Goal: Information Seeking & Learning: Learn about a topic

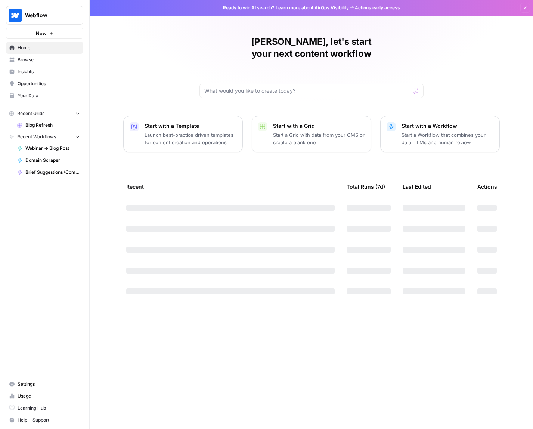
click at [27, 62] on span "Browse" at bounding box center [49, 59] width 62 height 7
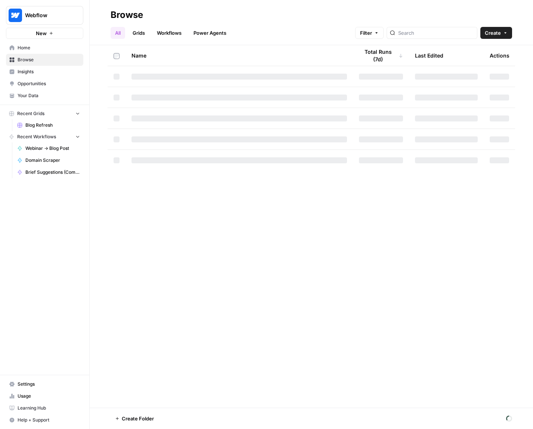
click at [55, 71] on span "Insights" at bounding box center [49, 71] width 62 height 7
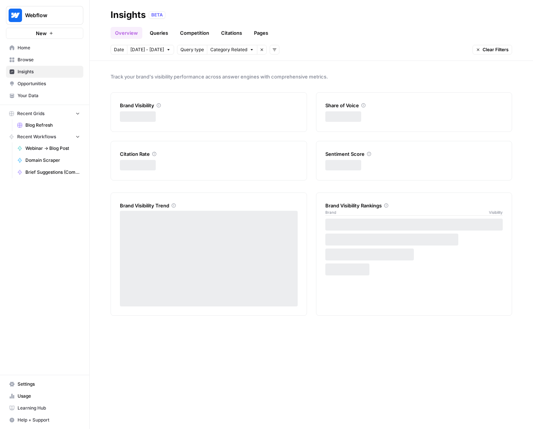
click at [55, 61] on span "Browse" at bounding box center [49, 59] width 62 height 7
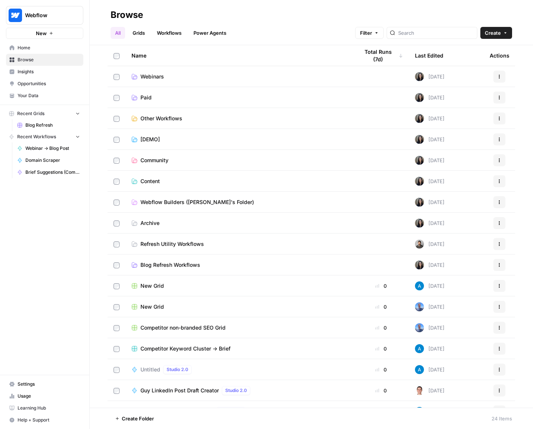
click at [77, 73] on span "Insights" at bounding box center [49, 71] width 62 height 7
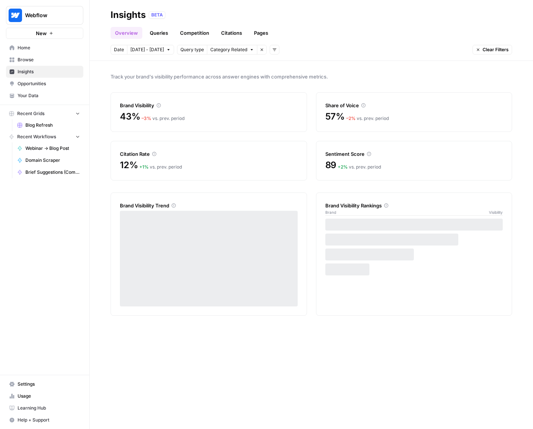
click at [146, 33] on link "Queries" at bounding box center [158, 33] width 27 height 12
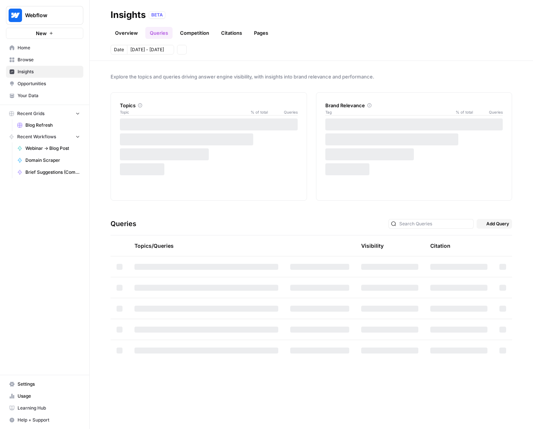
click at [166, 38] on link "Queries" at bounding box center [158, 33] width 27 height 12
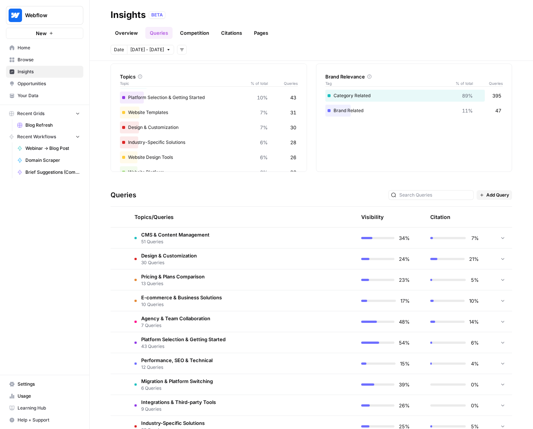
scroll to position [33, 0]
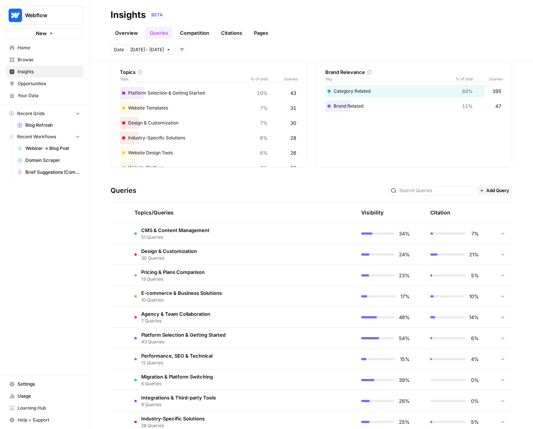
click at [288, 230] on td at bounding box center [319, 233] width 71 height 21
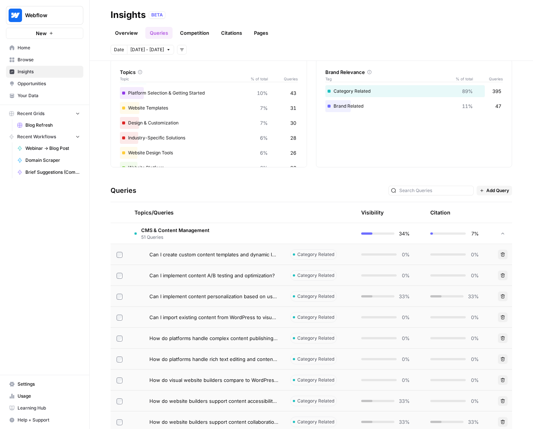
click at [288, 230] on td at bounding box center [319, 233] width 71 height 21
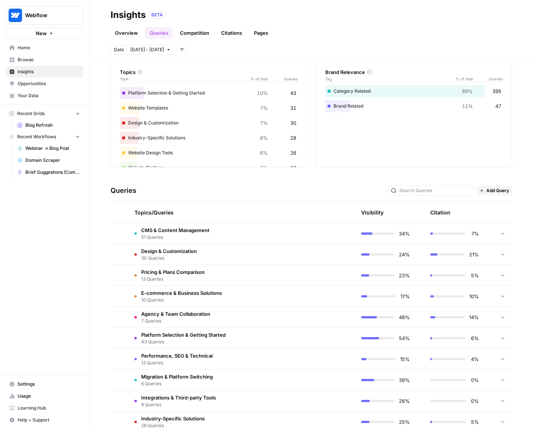
click at [288, 230] on td at bounding box center [319, 233] width 71 height 21
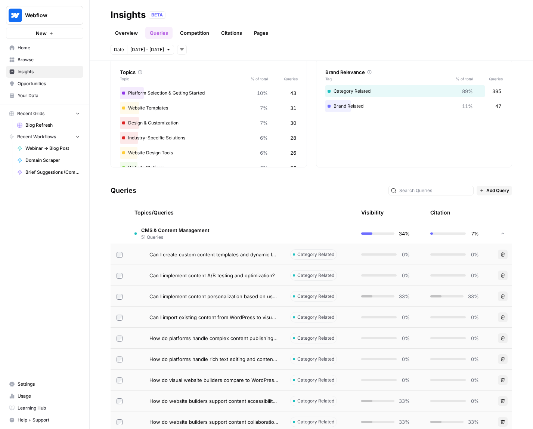
click at [317, 232] on td at bounding box center [319, 233] width 71 height 21
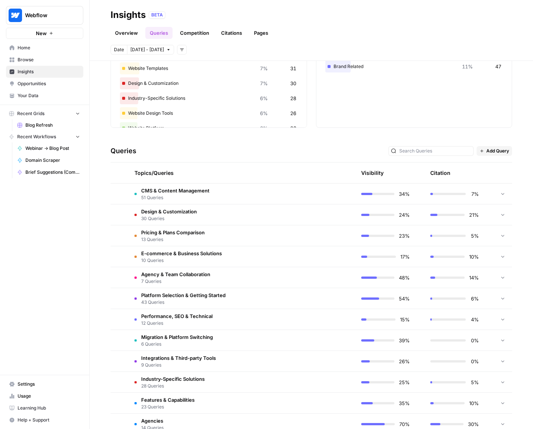
scroll to position [102, 0]
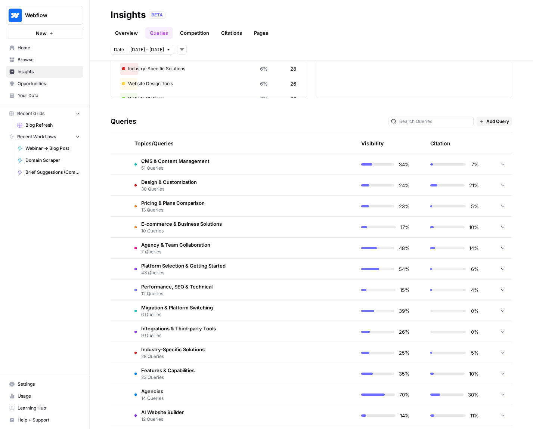
click at [333, 272] on td at bounding box center [319, 269] width 71 height 21
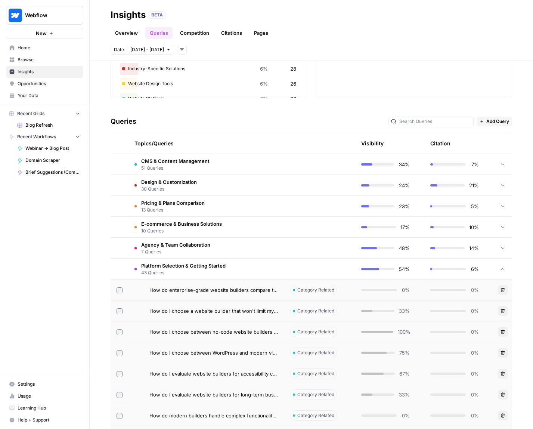
click at [329, 271] on td at bounding box center [319, 269] width 71 height 21
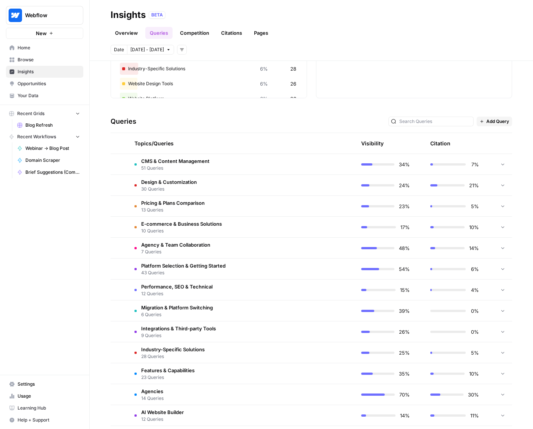
click at [471, 201] on td "5%" at bounding box center [459, 206] width 69 height 21
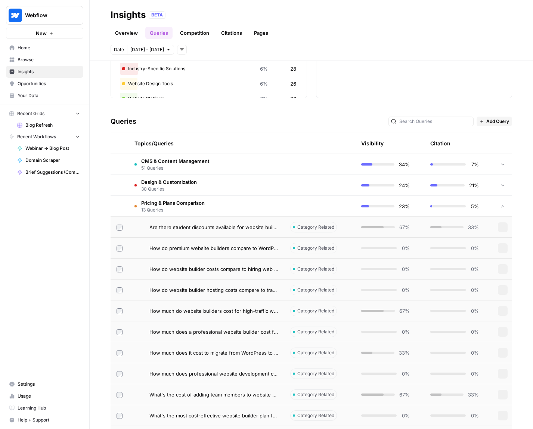
click at [480, 178] on td "21%" at bounding box center [459, 185] width 69 height 21
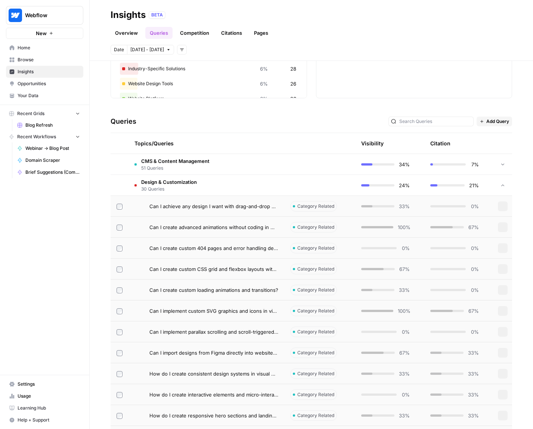
click at [481, 163] on td "7%" at bounding box center [459, 164] width 69 height 21
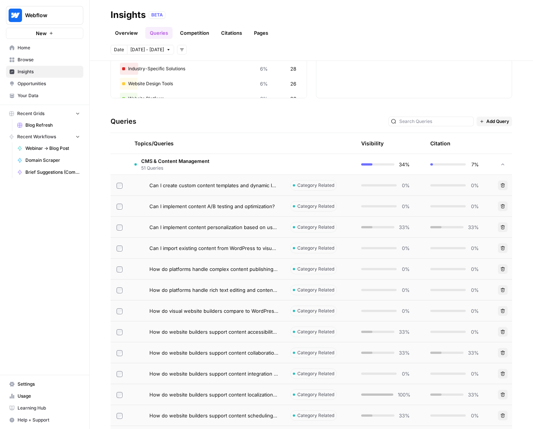
click at [481, 163] on td "7%" at bounding box center [459, 164] width 69 height 21
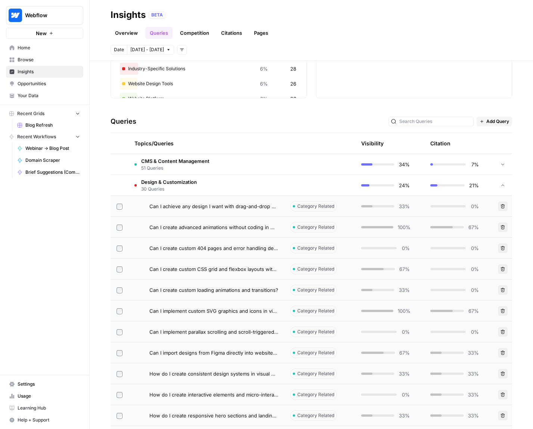
click at [361, 182] on div "24%" at bounding box center [385, 185] width 49 height 7
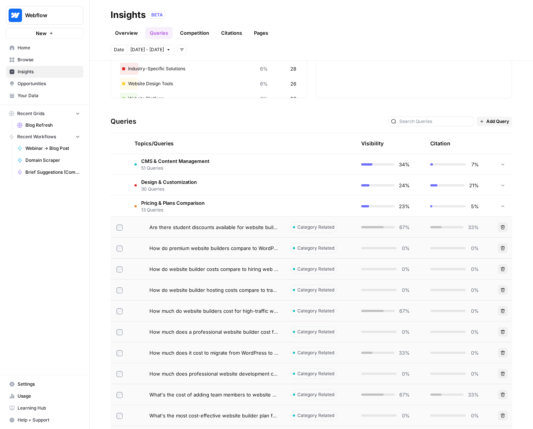
click at [356, 199] on td "23%" at bounding box center [389, 206] width 69 height 21
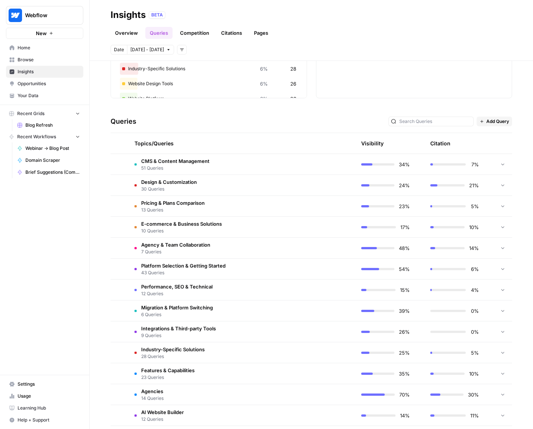
click at [431, 270] on div "6%" at bounding box center [455, 268] width 49 height 7
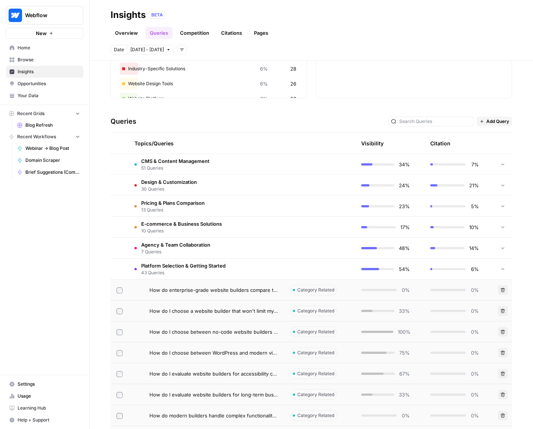
click at [431, 270] on div "6%" at bounding box center [455, 268] width 49 height 7
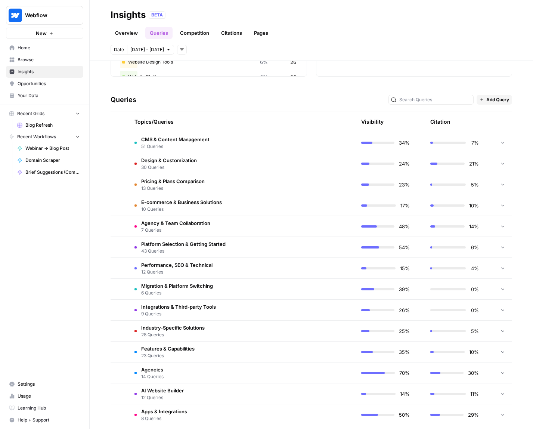
scroll to position [228, 0]
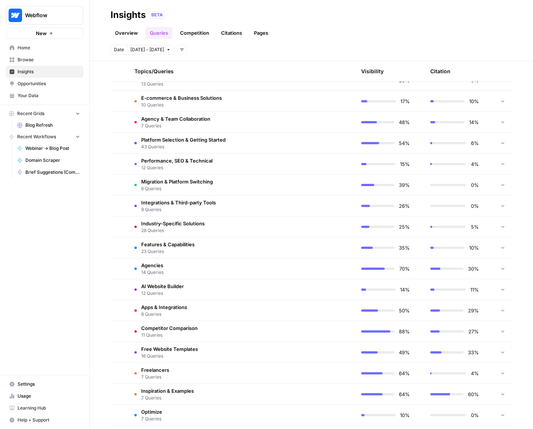
click at [425, 270] on td "30%" at bounding box center [459, 268] width 69 height 21
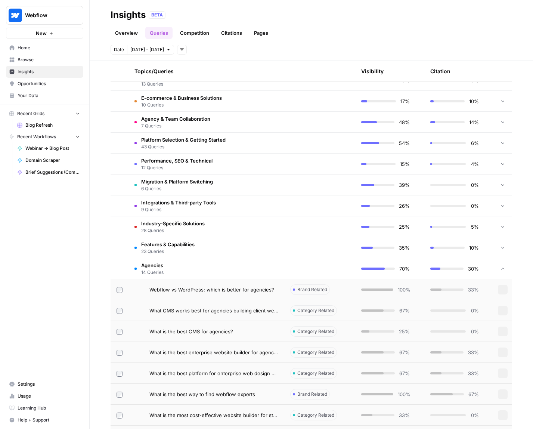
click at [425, 270] on td "30%" at bounding box center [459, 268] width 69 height 21
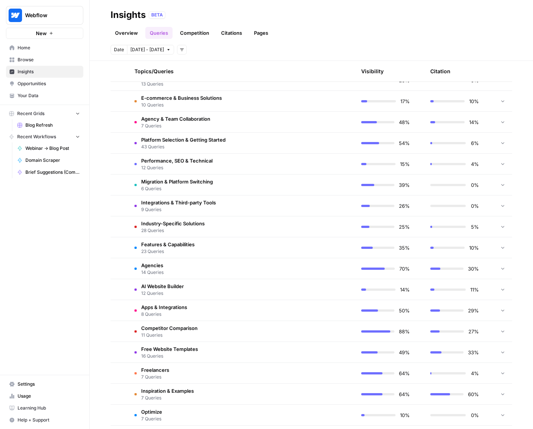
scroll to position [293, 0]
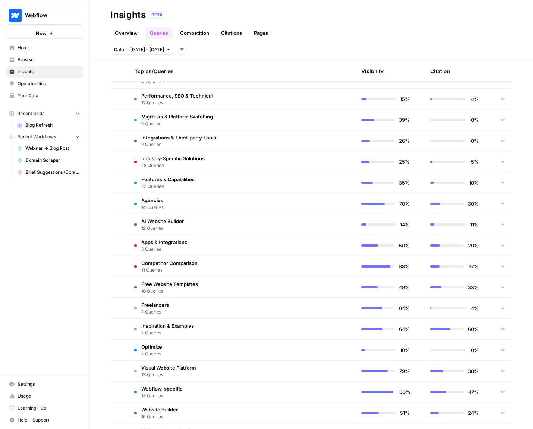
click at [425, 270] on td "27%" at bounding box center [459, 266] width 69 height 21
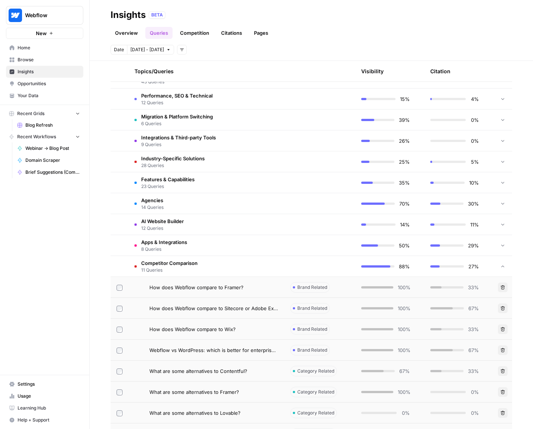
click at [427, 231] on td "11%" at bounding box center [459, 224] width 69 height 21
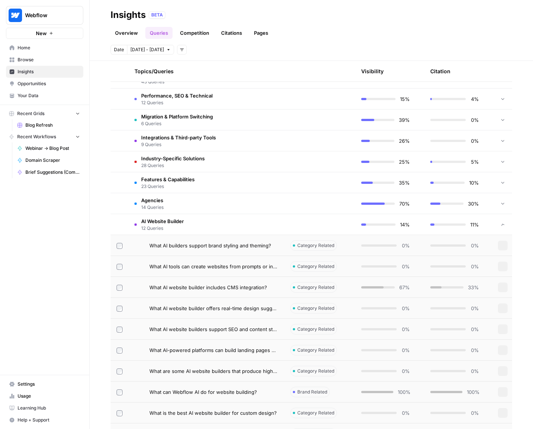
click at [428, 234] on td "11%" at bounding box center [459, 224] width 69 height 21
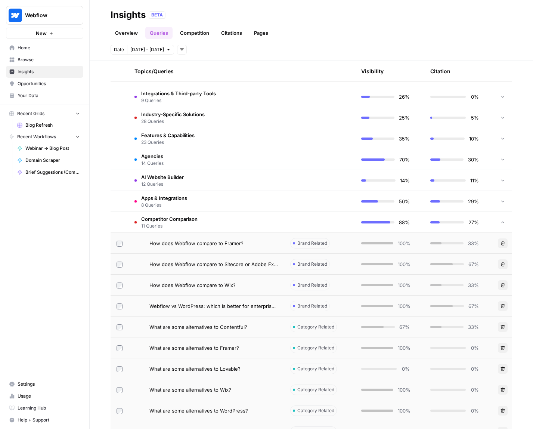
scroll to position [357, 0]
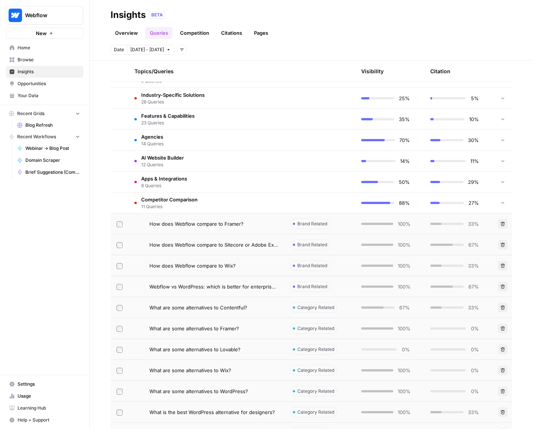
click at [306, 200] on td at bounding box center [319, 203] width 71 height 21
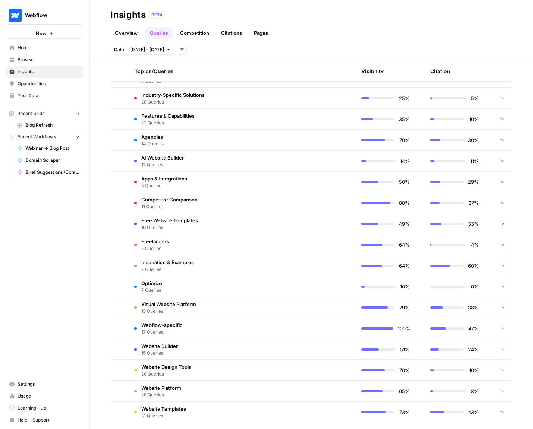
scroll to position [363, 0]
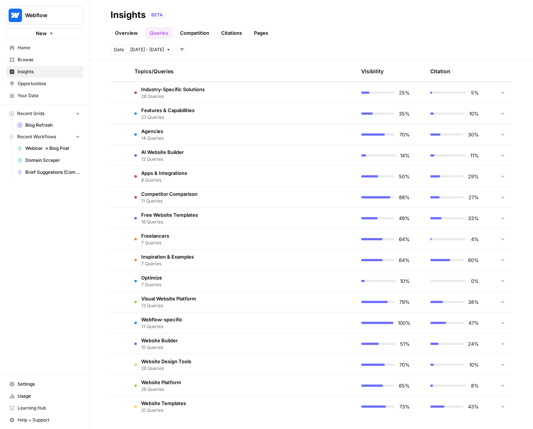
click at [403, 290] on td "10%" at bounding box center [389, 281] width 69 height 21
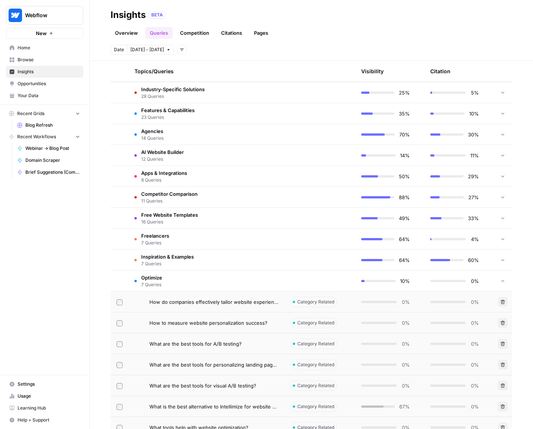
drag, startPoint x: 407, startPoint y: 283, endPoint x: 416, endPoint y: 266, distance: 19.2
click at [407, 283] on td "10%" at bounding box center [389, 281] width 69 height 21
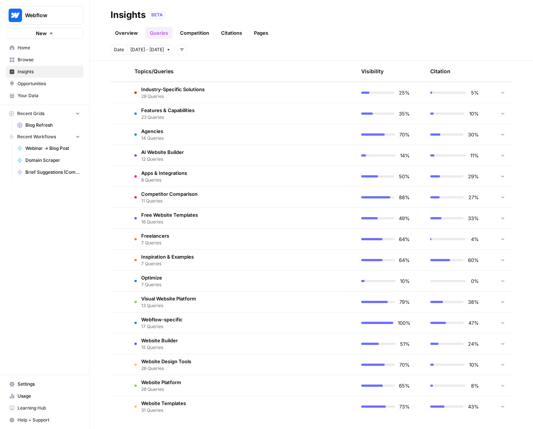
click at [425, 258] on td "60%" at bounding box center [459, 260] width 69 height 21
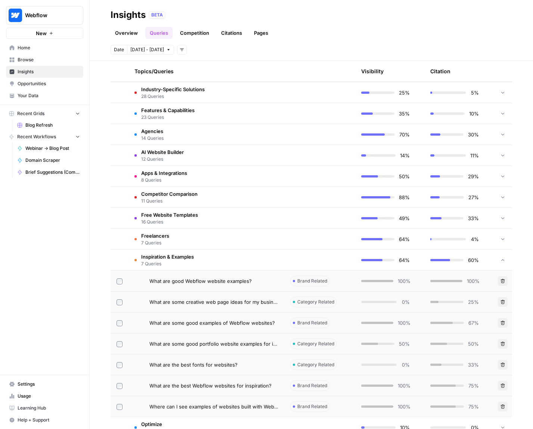
click at [425, 258] on td "60%" at bounding box center [459, 260] width 69 height 21
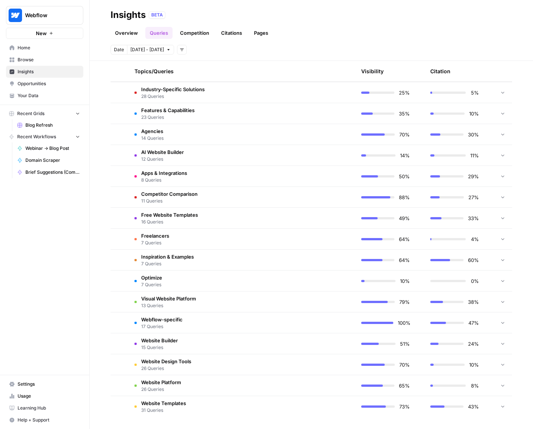
click at [502, 258] on td at bounding box center [503, 260] width 19 height 21
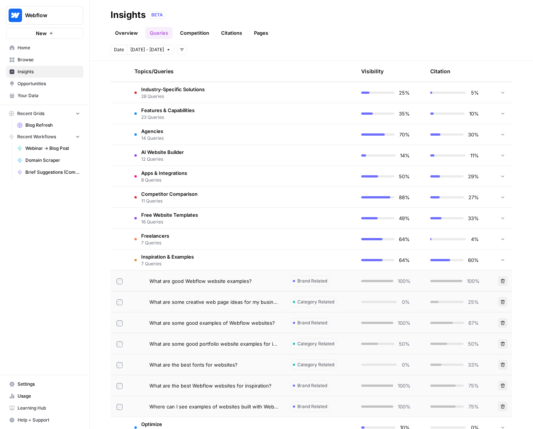
click at [501, 259] on td at bounding box center [503, 260] width 19 height 21
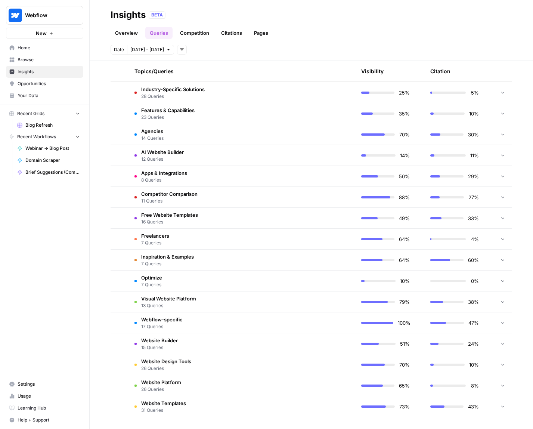
click at [501, 302] on icon at bounding box center [503, 301] width 5 height 5
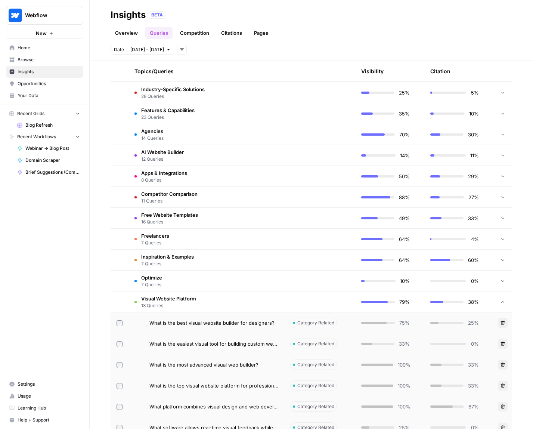
click at [501, 298] on div at bounding box center [503, 302] width 7 height 21
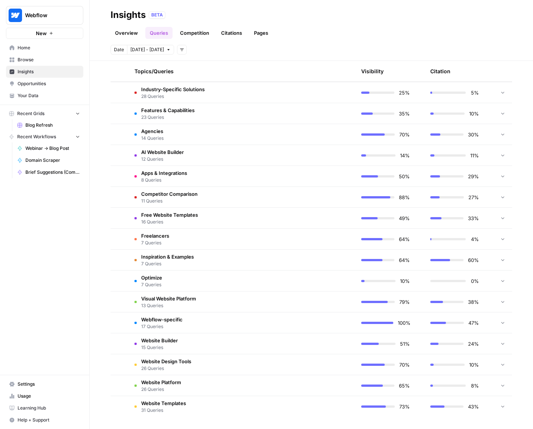
click at [456, 245] on td "4%" at bounding box center [459, 239] width 69 height 21
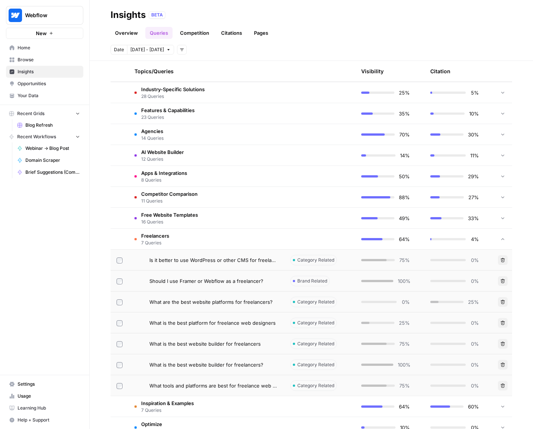
click at [456, 245] on td "4%" at bounding box center [459, 239] width 69 height 21
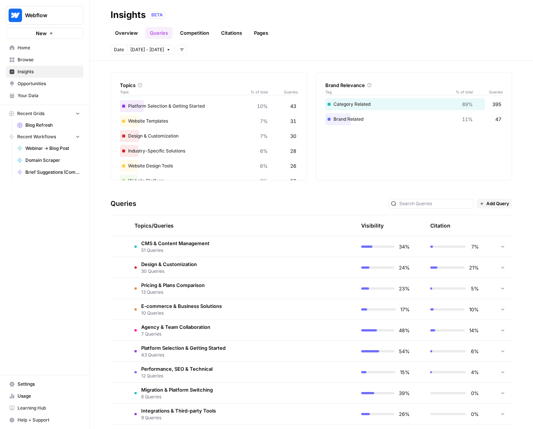
scroll to position [57, 0]
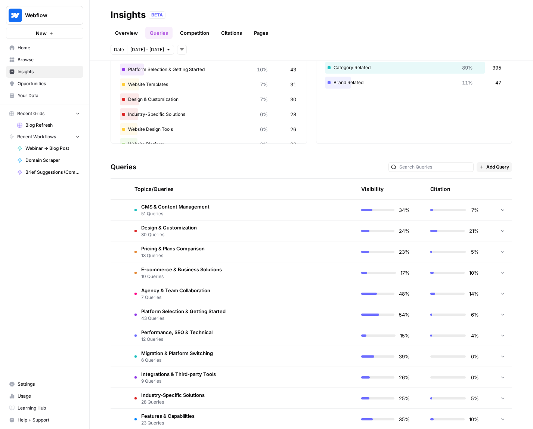
click at [465, 246] on td "5%" at bounding box center [459, 251] width 69 height 21
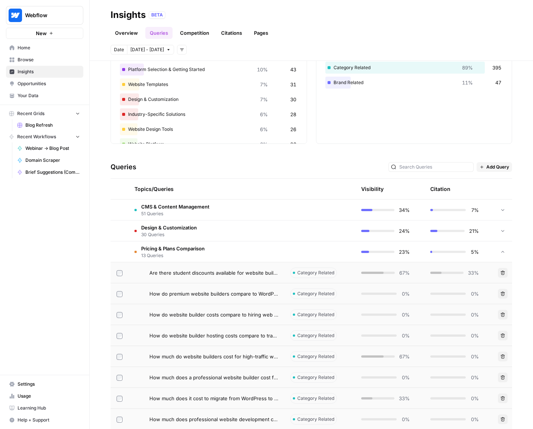
click at [458, 248] on div "5%" at bounding box center [455, 251] width 49 height 7
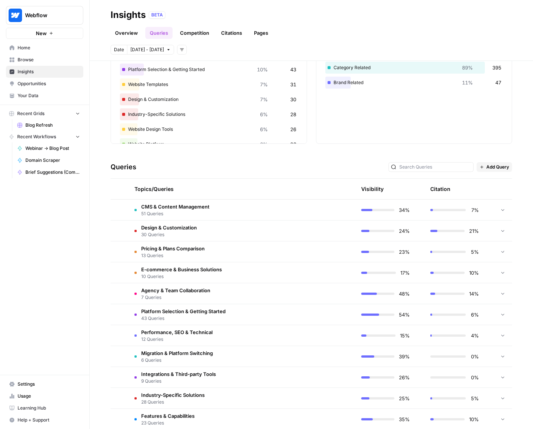
click at [461, 232] on div "21%" at bounding box center [455, 230] width 49 height 7
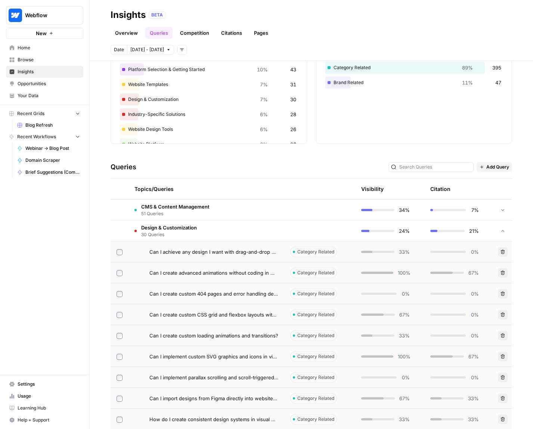
click at [460, 231] on div "21%" at bounding box center [455, 230] width 49 height 7
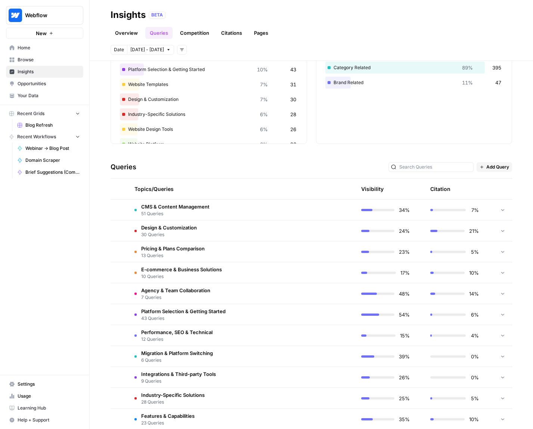
click at [471, 209] on span "7%" at bounding box center [475, 209] width 9 height 7
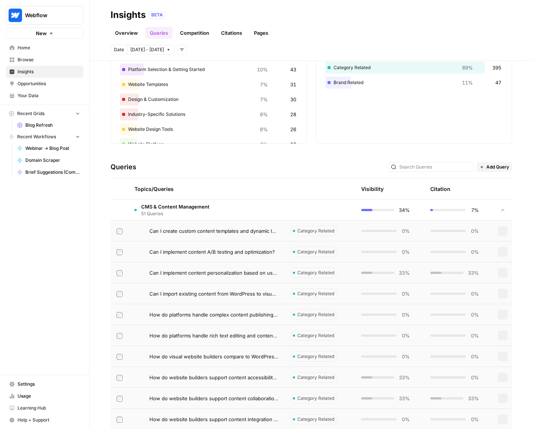
click at [471, 209] on span "7%" at bounding box center [475, 209] width 9 height 7
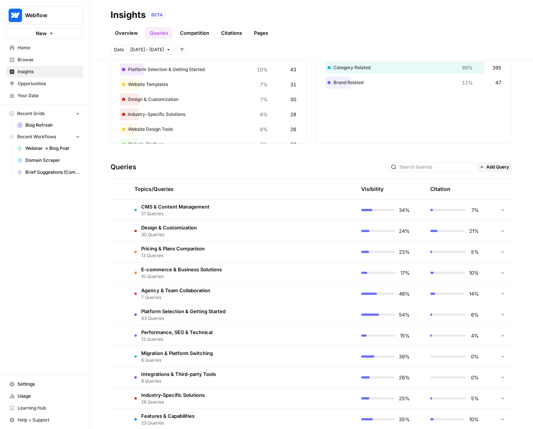
click at [471, 209] on span "7%" at bounding box center [475, 209] width 9 height 7
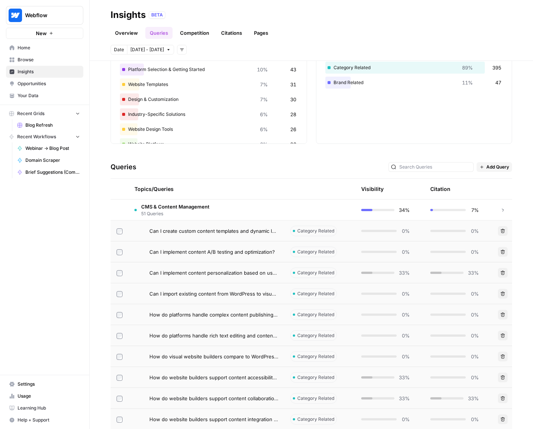
click at [471, 209] on span "7%" at bounding box center [475, 209] width 9 height 7
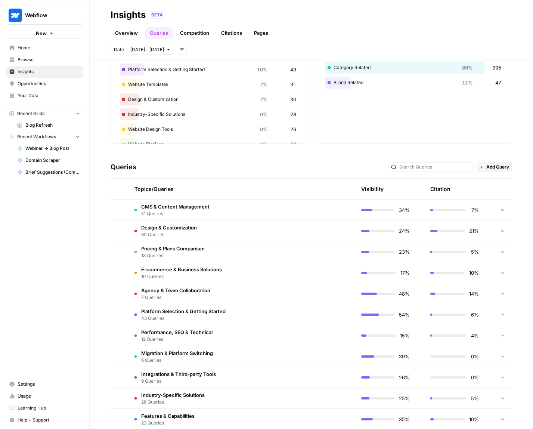
drag, startPoint x: 455, startPoint y: 154, endPoint x: 453, endPoint y: 164, distance: 10.2
click at [455, 159] on div "Explore the topics and queries driving answer engine visibility, with insights …" at bounding box center [312, 245] width 444 height 368
click at [452, 168] on input "text" at bounding box center [436, 166] width 72 height 7
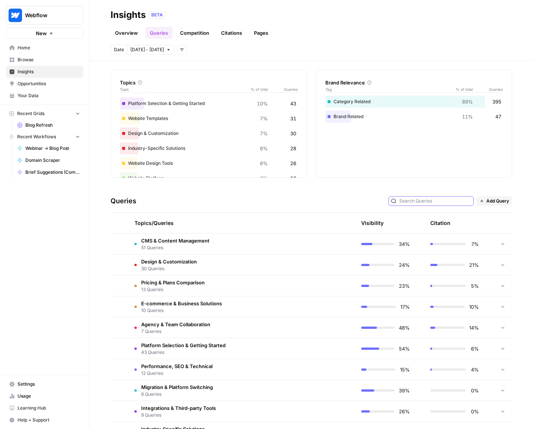
scroll to position [0, 0]
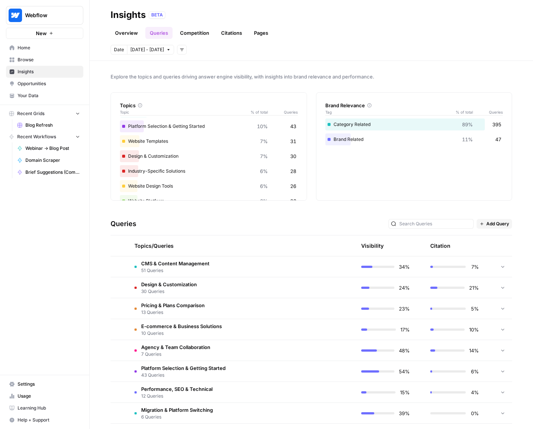
drag, startPoint x: 391, startPoint y: 150, endPoint x: 434, endPoint y: 159, distance: 44.0
click at [434, 158] on div "Brand Relevance Tag % of total Queries Category Related 89% 395 Brand Related 1…" at bounding box center [414, 146] width 197 height 108
drag, startPoint x: 425, startPoint y: 169, endPoint x: 332, endPoint y: 114, distance: 107.4
click at [333, 119] on div "Brand Relevance Tag % of total Queries Category Related 89% 395 Brand Related 1…" at bounding box center [414, 146] width 197 height 108
click at [393, 89] on div "Explore the topics and queries driving answer engine visibility, with insights …" at bounding box center [312, 245] width 444 height 368
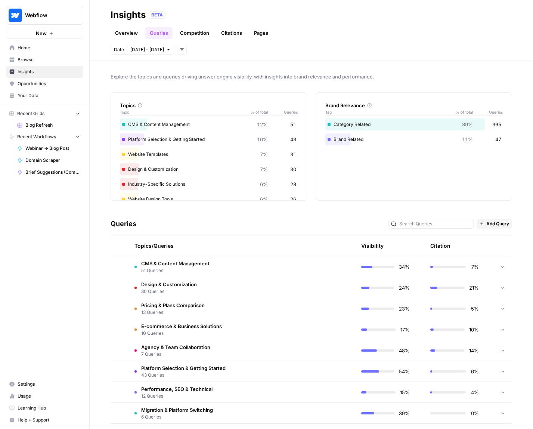
click at [201, 39] on header "Insights BETA Overview Queries Competition Citations Pages Date [DATE] - [DATE]…" at bounding box center [312, 30] width 444 height 61
click at [201, 38] on link "Competition" at bounding box center [195, 33] width 38 height 12
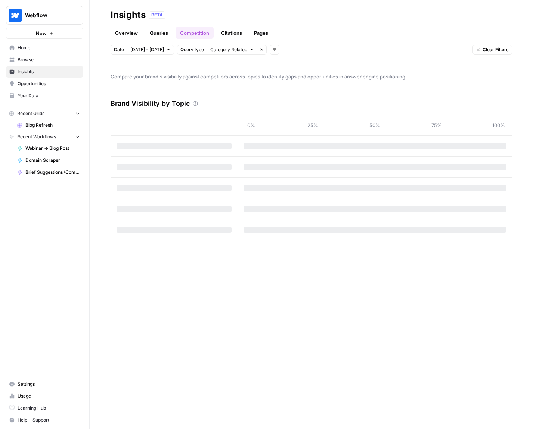
click at [234, 39] on link "Citations" at bounding box center [232, 33] width 30 height 12
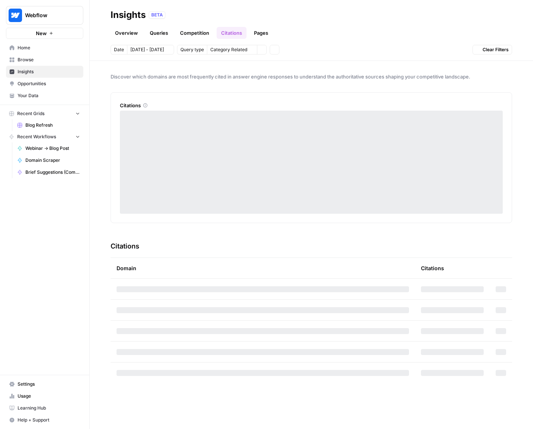
click at [262, 37] on link "Pages" at bounding box center [261, 33] width 23 height 12
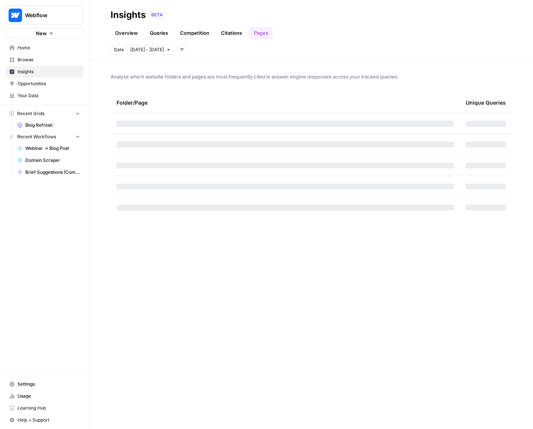
click at [197, 37] on link "Competition" at bounding box center [195, 33] width 38 height 12
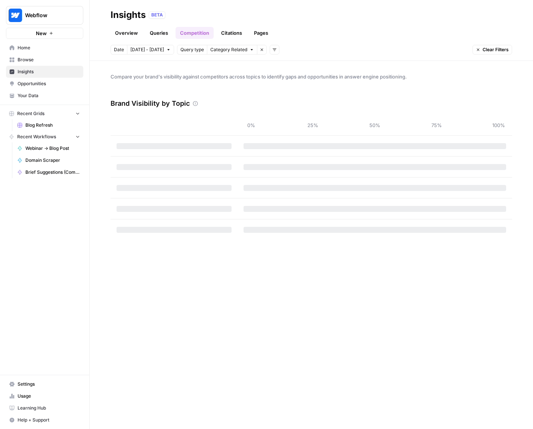
click at [259, 36] on link "Pages" at bounding box center [261, 33] width 23 height 12
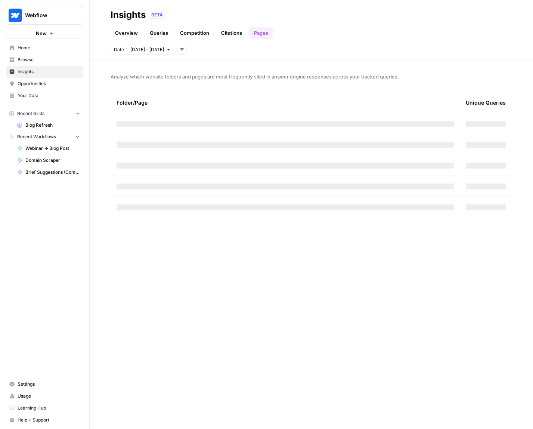
click at [232, 33] on link "Citations" at bounding box center [232, 33] width 30 height 12
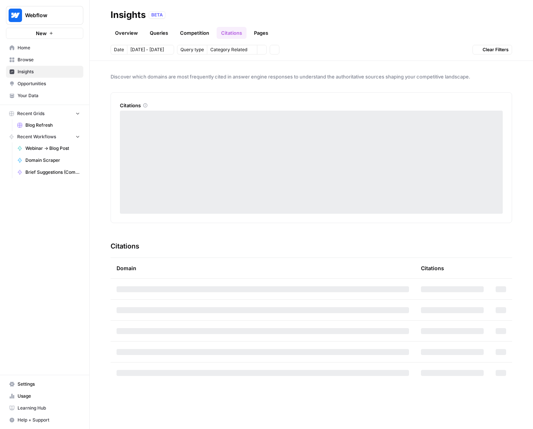
click at [259, 34] on link "Pages" at bounding box center [261, 33] width 23 height 12
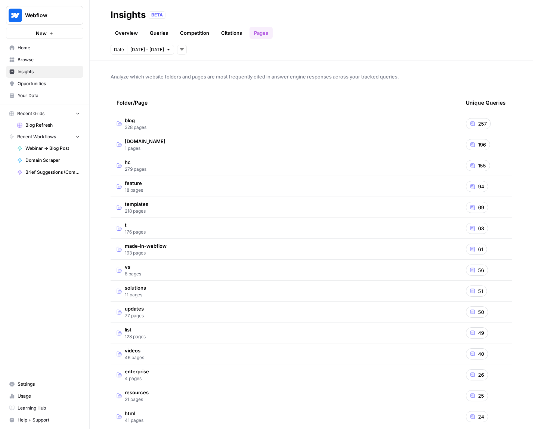
click at [234, 32] on link "Citations" at bounding box center [232, 33] width 30 height 12
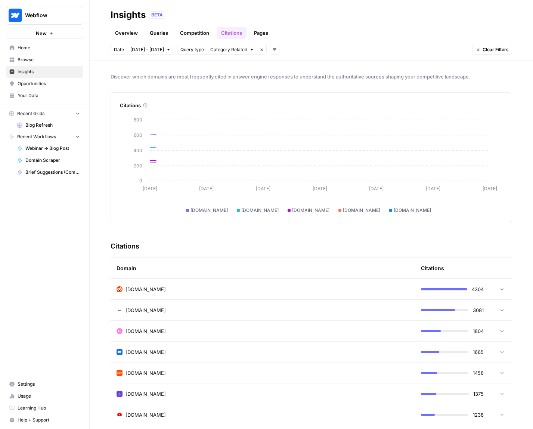
click at [347, 47] on div "Date [DATE] - [DATE] Query type Category Related Remove filter Add filters Clea…" at bounding box center [312, 50] width 402 height 10
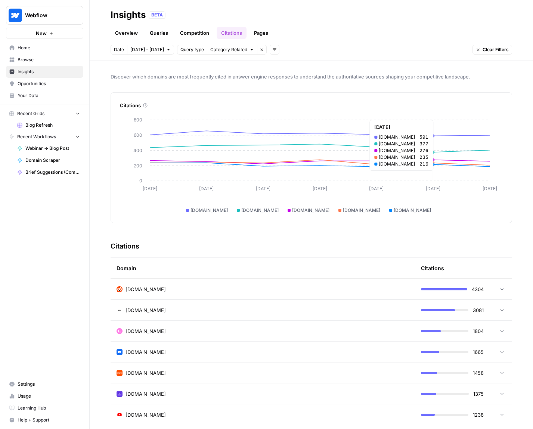
click at [454, 152] on icon "[DATE] [DATE] [DATE] [DATE] [DATE] [DATE] [DATE] 0 200 400 600 800" at bounding box center [309, 162] width 378 height 103
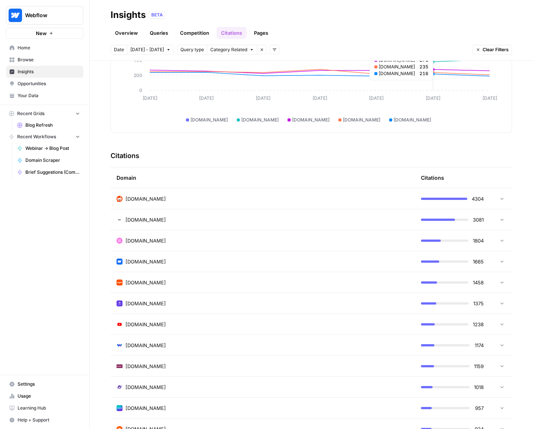
scroll to position [137, 0]
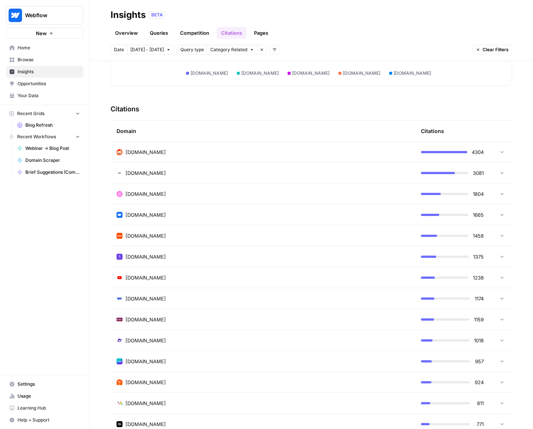
click at [500, 151] on icon at bounding box center [502, 151] width 5 height 5
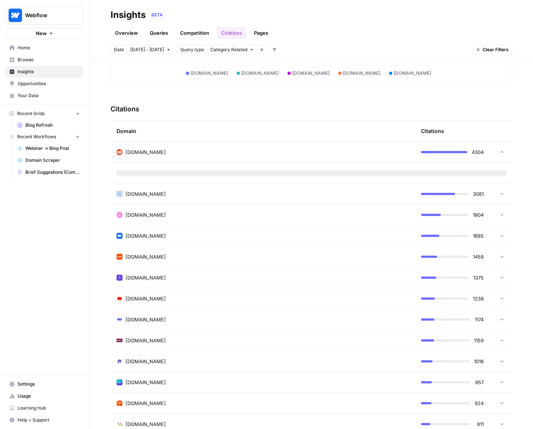
click at [500, 151] on icon at bounding box center [502, 152] width 5 height 5
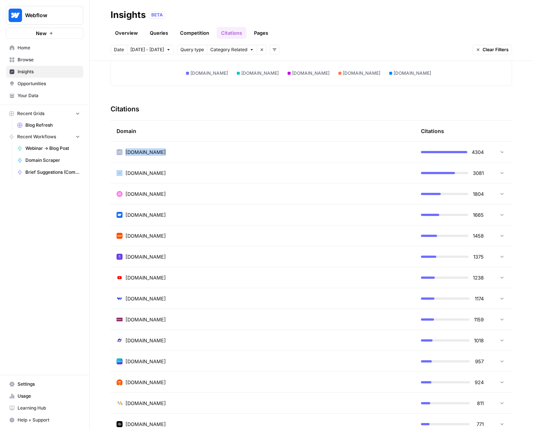
click at [499, 151] on icon at bounding box center [502, 151] width 7 height 7
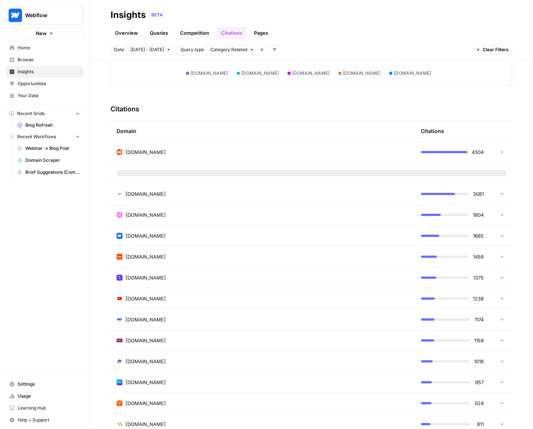
click at [495, 160] on td at bounding box center [501, 152] width 22 height 21
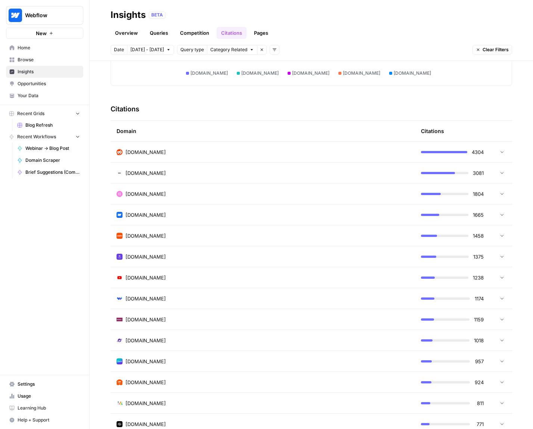
click at [480, 193] on td "1804" at bounding box center [452, 194] width 75 height 21
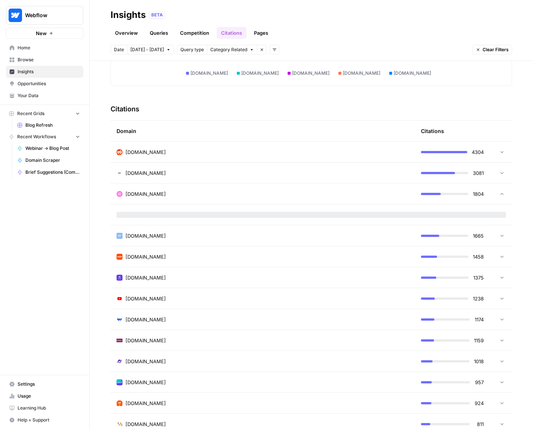
click at [480, 193] on td "1804" at bounding box center [452, 194] width 75 height 21
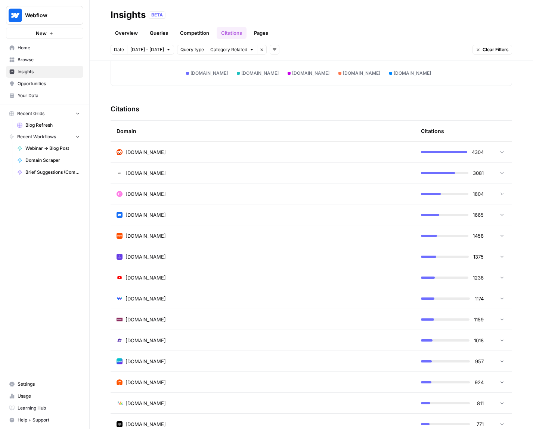
click at [499, 158] on td at bounding box center [501, 152] width 22 height 21
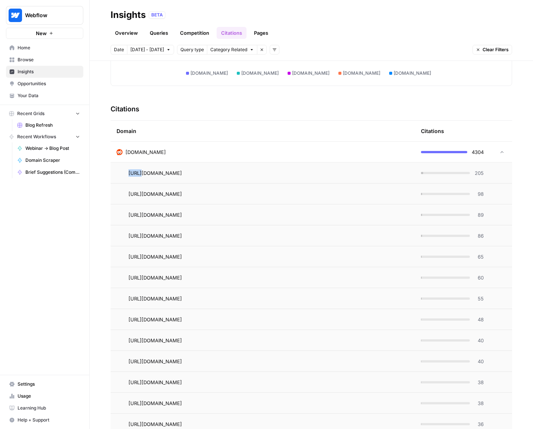
click at [499, 158] on td at bounding box center [501, 152] width 22 height 21
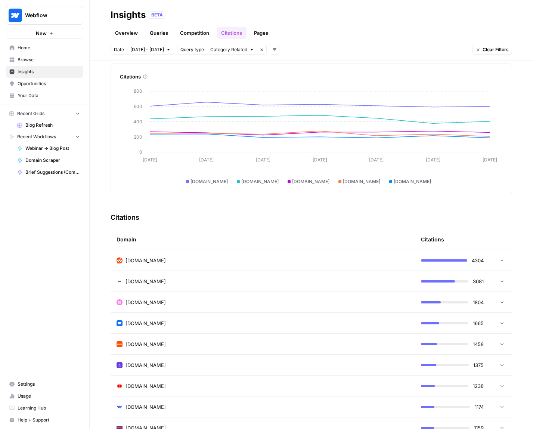
scroll to position [0, 0]
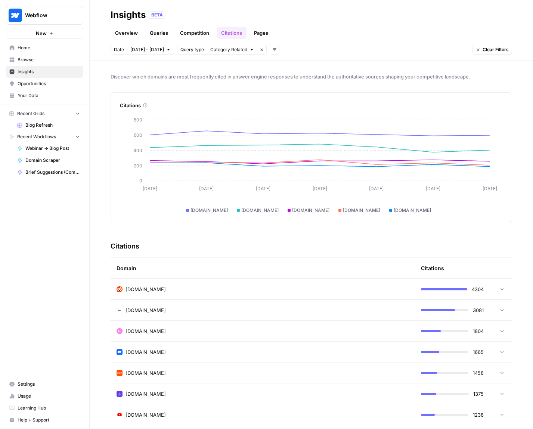
click at [182, 32] on link "Competition" at bounding box center [195, 33] width 38 height 12
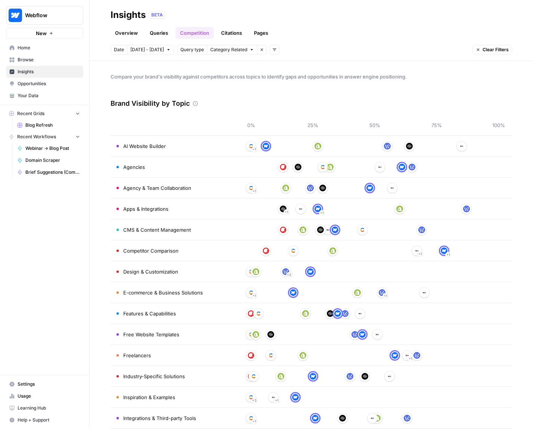
click at [170, 35] on link "Queries" at bounding box center [158, 33] width 27 height 12
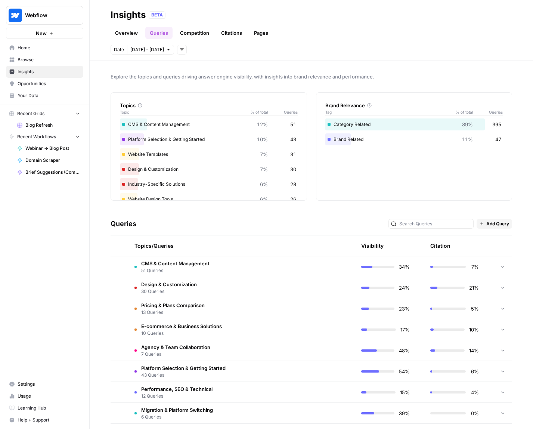
click at [367, 104] on icon at bounding box center [369, 105] width 4 height 4
click at [238, 51] on div "Date [DATE] - [DATE] Add filters" at bounding box center [312, 50] width 402 height 10
click at [126, 35] on link "Overview" at bounding box center [127, 33] width 32 height 12
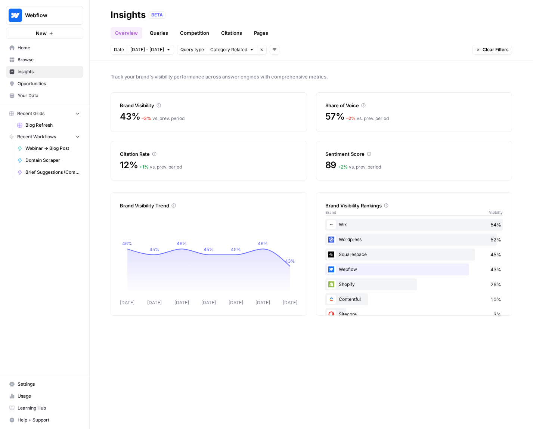
click at [387, 205] on icon at bounding box center [386, 205] width 4 height 4
click at [385, 206] on div "Brand Visibility Rankings" at bounding box center [415, 205] width 178 height 7
click at [395, 206] on div "Brand Visibility Rankings" at bounding box center [415, 205] width 178 height 7
drag, startPoint x: 381, startPoint y: 208, endPoint x: 376, endPoint y: 221, distance: 13.5
click at [381, 208] on div "Brand Visibility Rankings" at bounding box center [415, 205] width 178 height 7
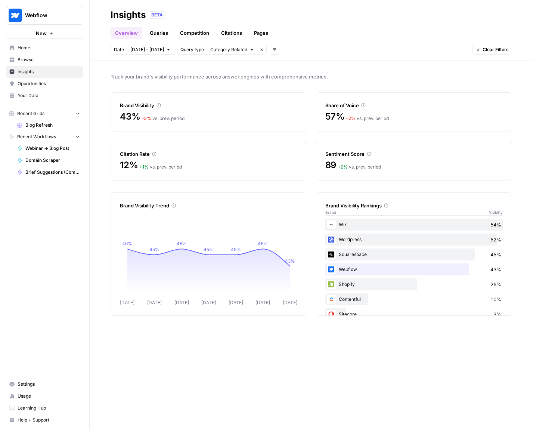
scroll to position [14, 0]
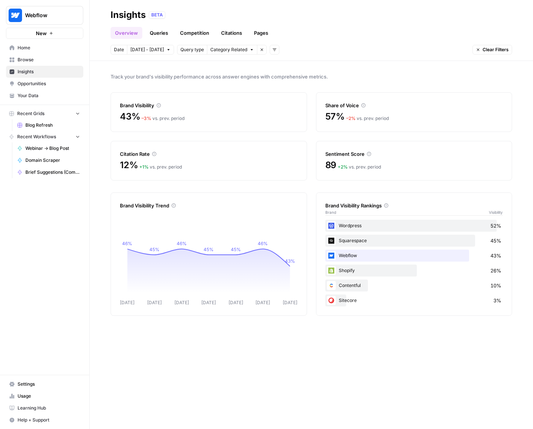
click at [159, 37] on link "Queries" at bounding box center [158, 33] width 27 height 12
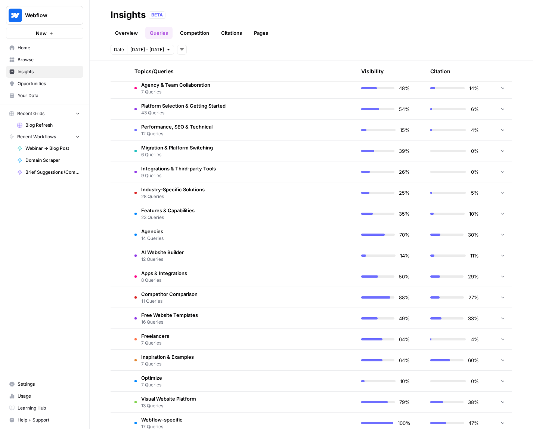
scroll to position [292, 0]
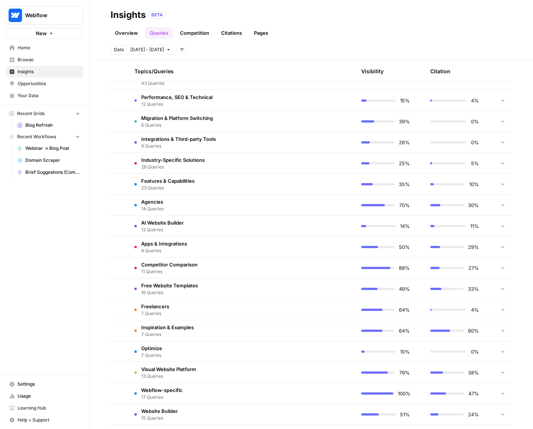
click at [52, 56] on span "Browse" at bounding box center [49, 59] width 62 height 7
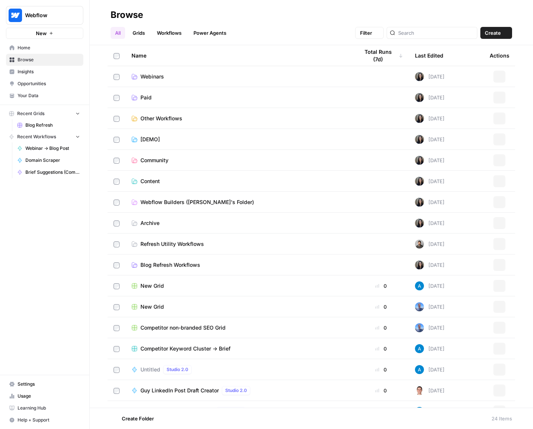
click at [54, 47] on span "Home" at bounding box center [49, 47] width 62 height 7
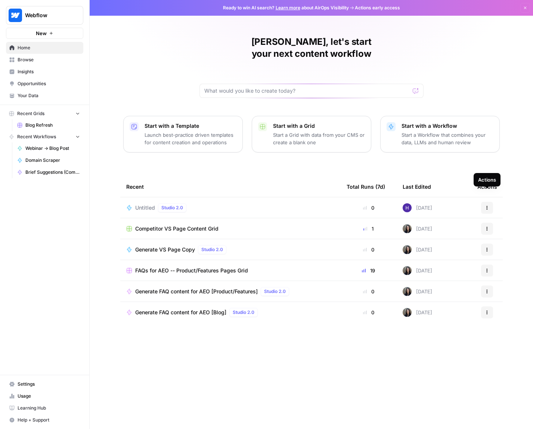
click at [288, 203] on div "Untitled Studio 2.0" at bounding box center [230, 207] width 209 height 9
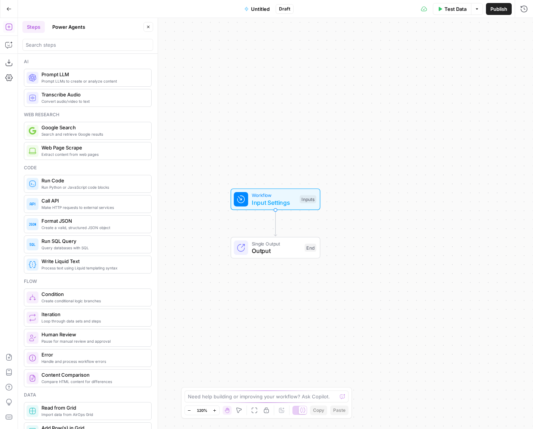
click at [6, 7] on button "Go Back" at bounding box center [8, 8] width 13 height 13
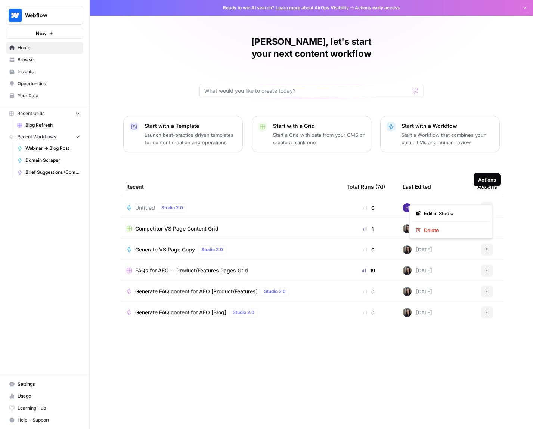
click at [482, 202] on button "Actions" at bounding box center [487, 208] width 12 height 12
click at [460, 231] on span "Delete" at bounding box center [454, 230] width 60 height 7
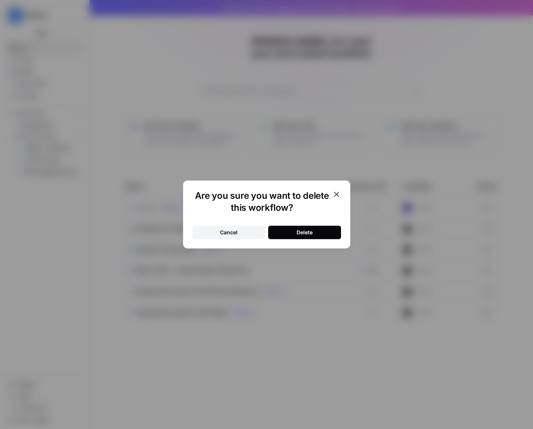
click at [290, 229] on button "Delete" at bounding box center [304, 232] width 73 height 13
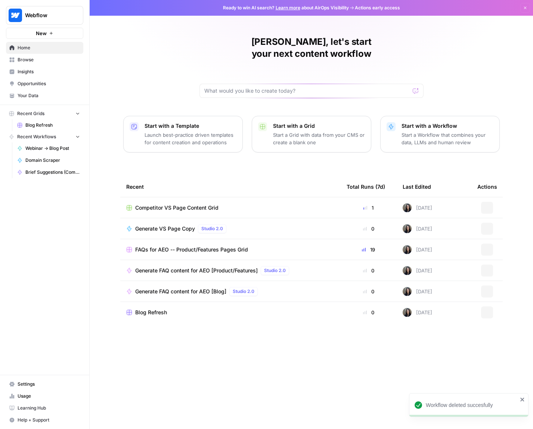
click at [488, 206] on icon "button" at bounding box center [487, 208] width 4 height 4
click at [487, 159] on div "[PERSON_NAME], let's start your next content workflow Start with a Template Lau…" at bounding box center [312, 214] width 444 height 429
click at [420, 203] on div "[DATE]" at bounding box center [418, 207] width 30 height 9
drag, startPoint x: 435, startPoint y: 259, endPoint x: 405, endPoint y: 172, distance: 92.7
click at [405, 176] on table "Recent Total Runs (7d) Last Edited Actions Competitor VS Page Content Grid 1 [D…" at bounding box center [311, 259] width 383 height 167
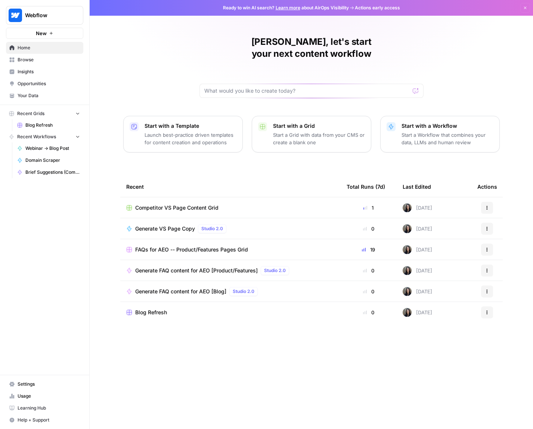
click at [415, 154] on div "[PERSON_NAME], let's start your next content workflow Start with a Template Lau…" at bounding box center [312, 214] width 444 height 429
drag, startPoint x: 415, startPoint y: 154, endPoint x: 450, endPoint y: 324, distance: 174.1
click at [450, 321] on div "[PERSON_NAME], let's start your next content workflow Start with a Template Lau…" at bounding box center [312, 214] width 444 height 429
click at [450, 325] on tbody "Competitor VS Page Content Grid 1 [DATE] Actions Generate VS Page Copy Studio 2…" at bounding box center [311, 270] width 383 height 147
drag, startPoint x: 450, startPoint y: 325, endPoint x: 333, endPoint y: 101, distance: 253.3
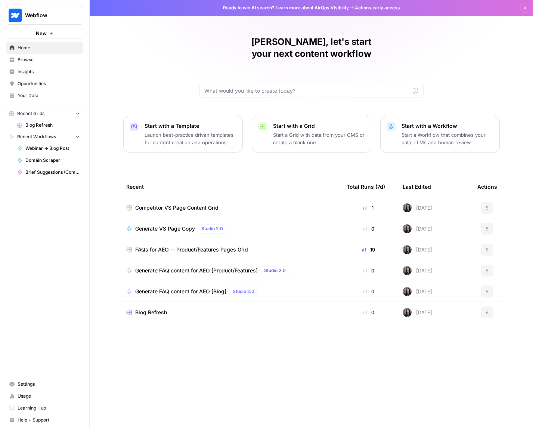
click at [341, 115] on div "[PERSON_NAME], let's start your next content workflow Start with a Template Lau…" at bounding box center [312, 214] width 444 height 429
click at [333, 101] on div "[PERSON_NAME], let's start your next content workflow Start with a Template Lau…" at bounding box center [312, 214] width 444 height 429
click at [192, 204] on span "Competitor VS Page Content Grid" at bounding box center [176, 207] width 83 height 7
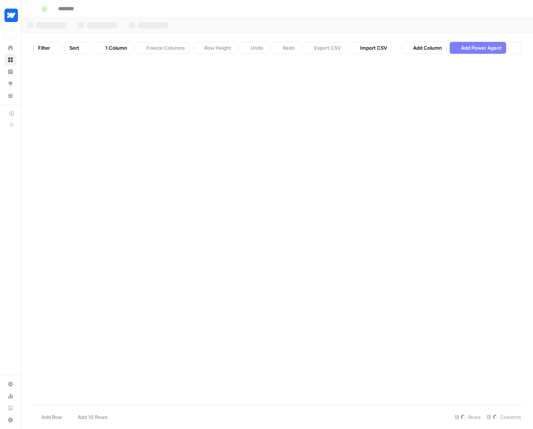
type input "**********"
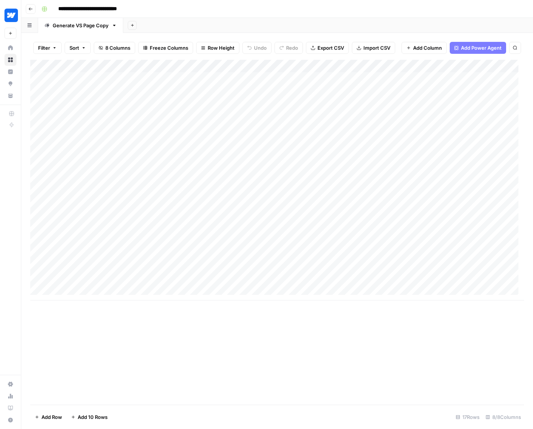
click at [30, 7] on icon "button" at bounding box center [30, 9] width 4 height 4
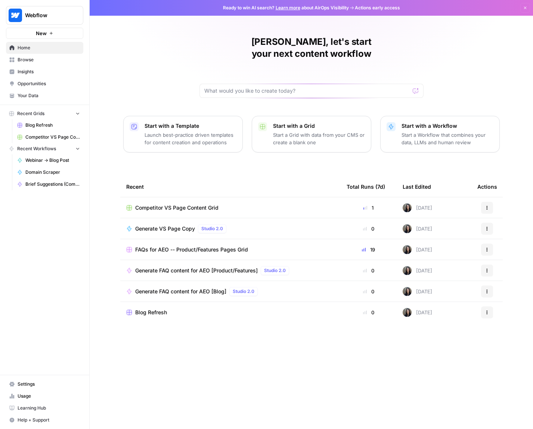
click at [41, 59] on span "Browse" at bounding box center [49, 59] width 62 height 7
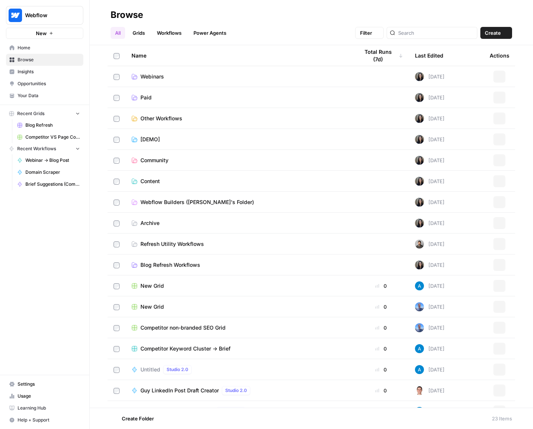
click at [44, 74] on span "Insights" at bounding box center [49, 71] width 62 height 7
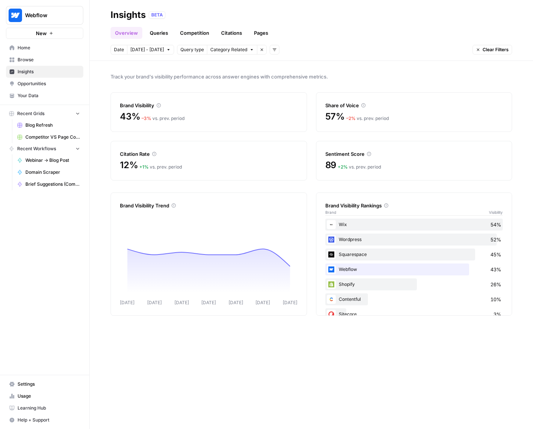
click at [141, 29] on link "Overview" at bounding box center [127, 33] width 32 height 12
click at [195, 36] on link "Competition" at bounding box center [195, 33] width 38 height 12
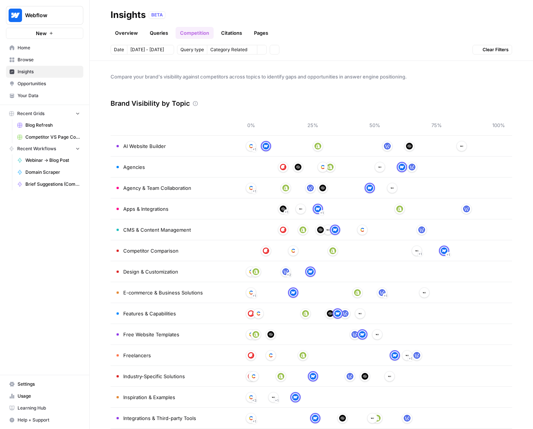
click at [261, 34] on link "Pages" at bounding box center [261, 33] width 23 height 12
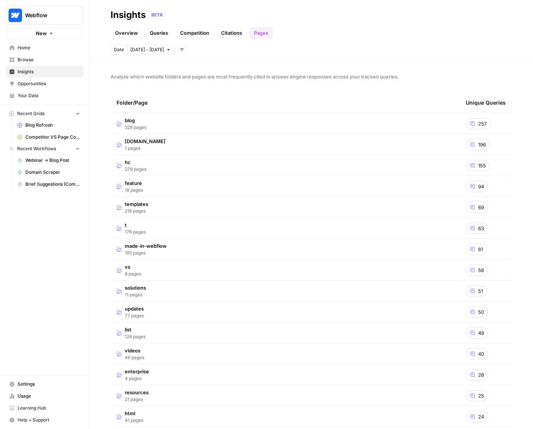
click at [235, 34] on link "Citations" at bounding box center [232, 33] width 30 height 12
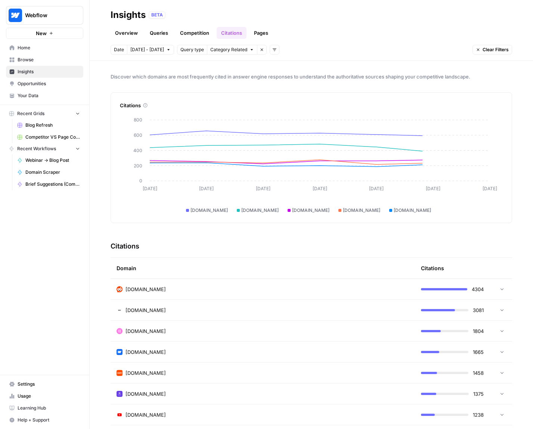
click at [259, 37] on link "Pages" at bounding box center [261, 33] width 23 height 12
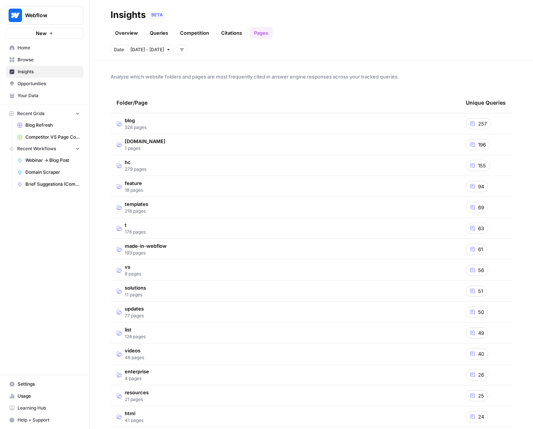
click at [145, 124] on span "328 pages" at bounding box center [136, 127] width 22 height 7
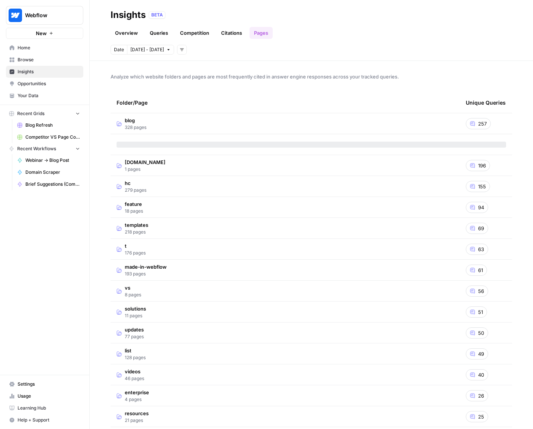
click at [354, 124] on td "blog 328 pages" at bounding box center [286, 123] width 350 height 21
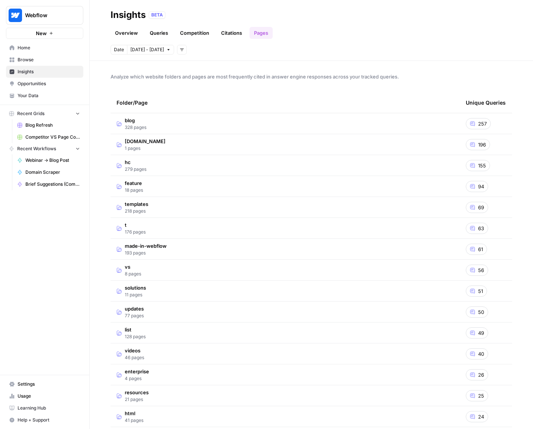
click at [222, 34] on link "Citations" at bounding box center [232, 33] width 30 height 12
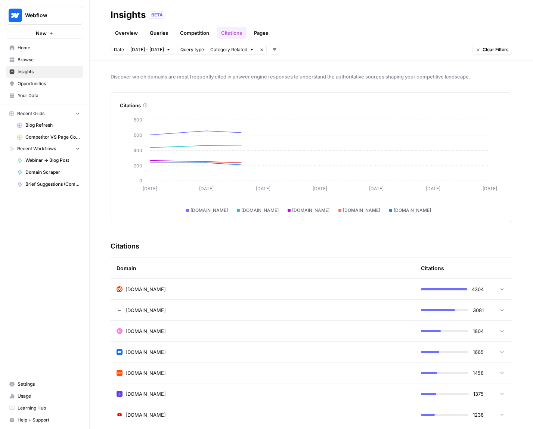
click at [191, 34] on link "Competition" at bounding box center [195, 33] width 38 height 12
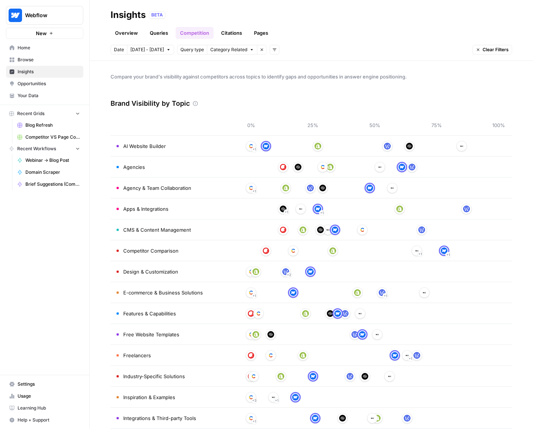
click at [220, 38] on link "Citations" at bounding box center [232, 33] width 30 height 12
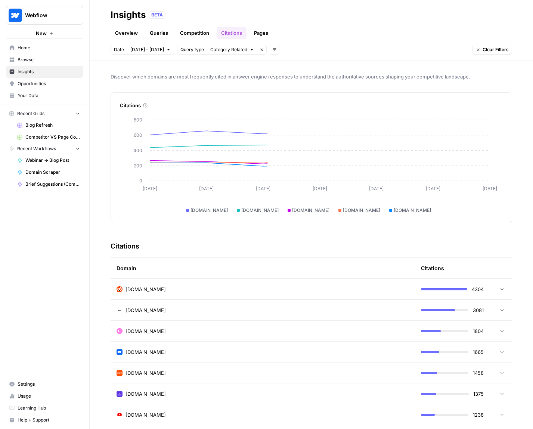
click at [193, 39] on link "Competition" at bounding box center [195, 33] width 38 height 12
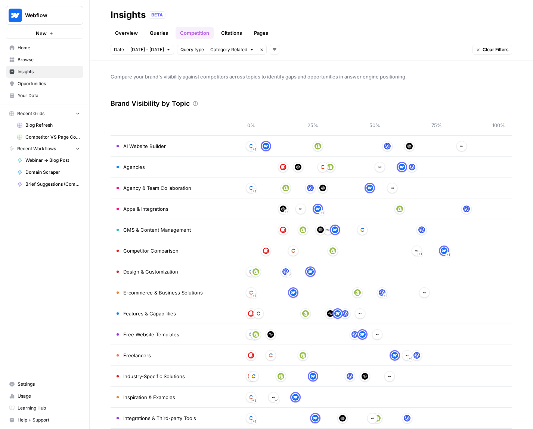
click at [160, 34] on link "Queries" at bounding box center [158, 33] width 27 height 12
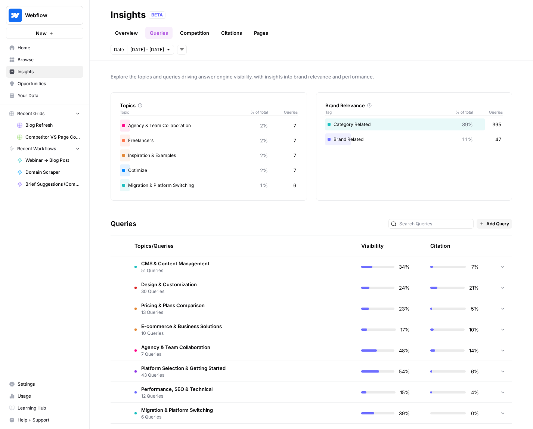
scroll to position [363, 0]
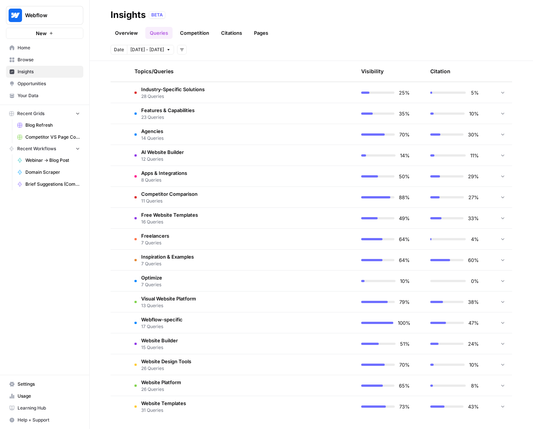
drag, startPoint x: 511, startPoint y: 215, endPoint x: 505, endPoint y: 215, distance: 5.3
click at [511, 215] on div "Explore the topics and queries driving answer engine visibility, with insights …" at bounding box center [312, 245] width 444 height 368
click at [500, 213] on div at bounding box center [503, 218] width 7 height 21
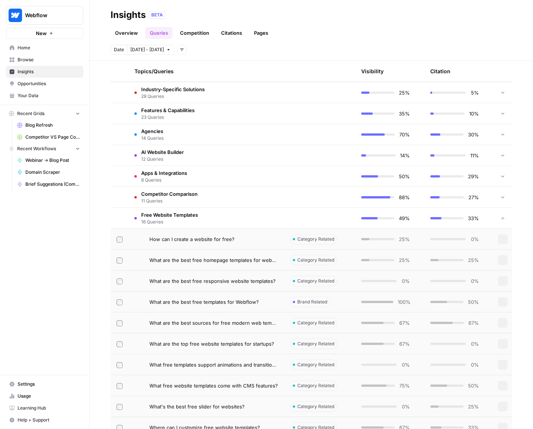
click at [500, 192] on div at bounding box center [503, 197] width 7 height 21
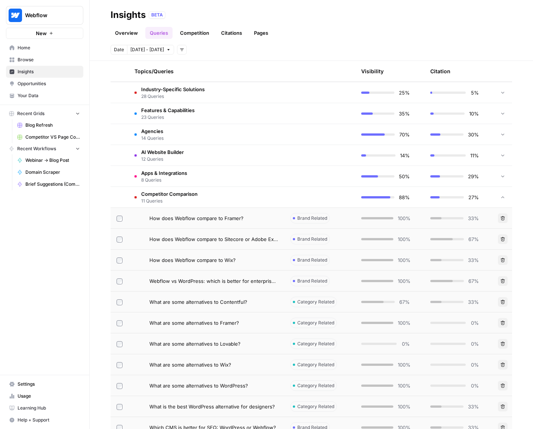
click at [480, 168] on td "29%" at bounding box center [459, 176] width 69 height 21
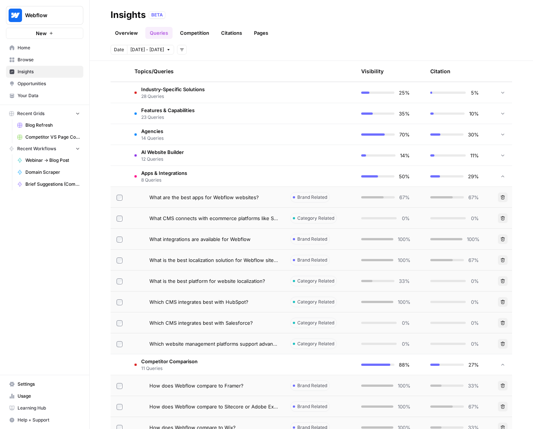
click at [478, 149] on td "11%" at bounding box center [459, 155] width 69 height 21
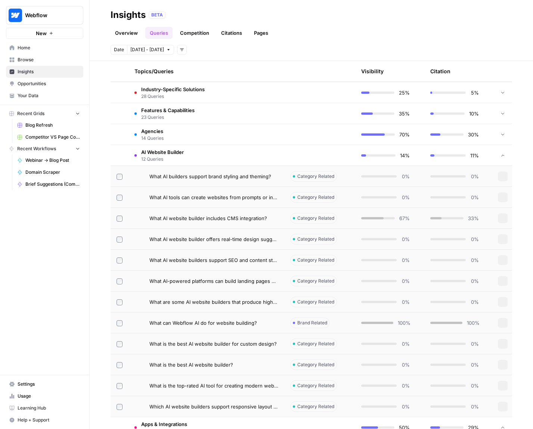
click at [471, 123] on td "10%" at bounding box center [459, 113] width 69 height 21
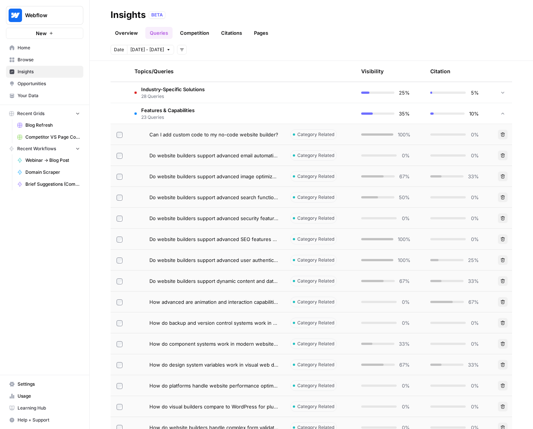
click at [471, 123] on td "10%" at bounding box center [459, 113] width 69 height 21
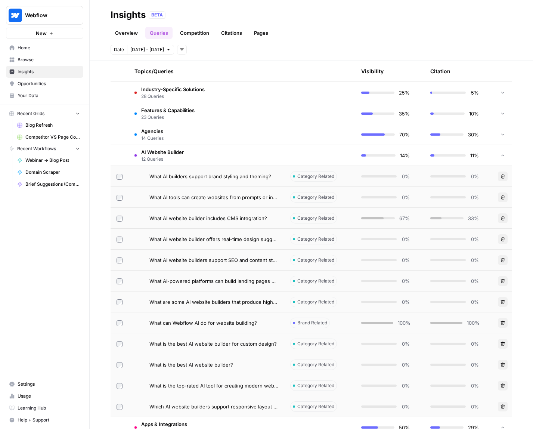
click at [464, 156] on div "11%" at bounding box center [455, 155] width 49 height 7
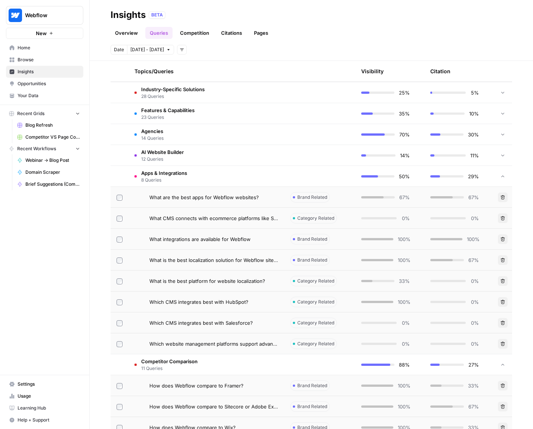
click at [468, 175] on span "29%" at bounding box center [473, 176] width 11 height 7
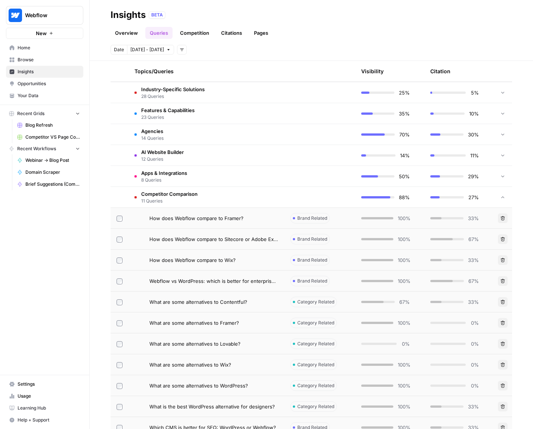
click at [284, 193] on td at bounding box center [319, 197] width 71 height 21
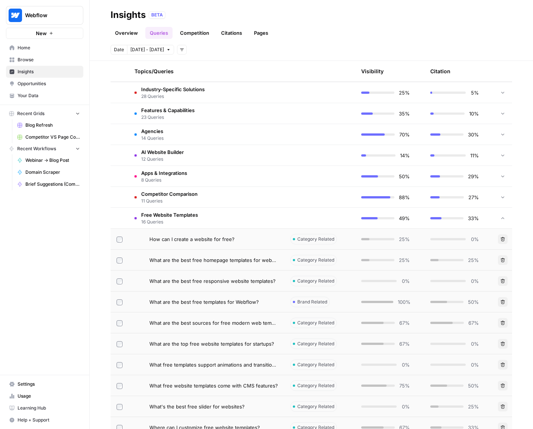
click at [284, 227] on td at bounding box center [319, 218] width 71 height 21
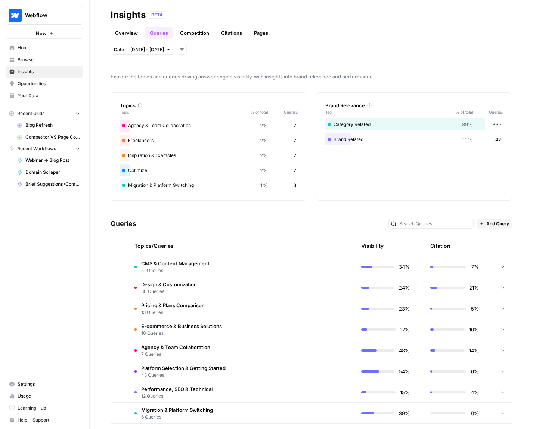
scroll to position [0, 0]
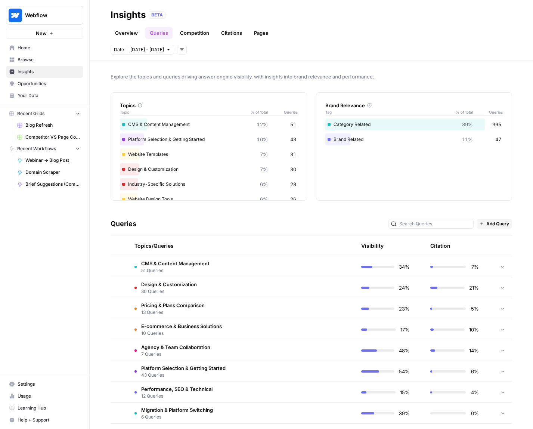
click at [141, 104] on icon at bounding box center [140, 105] width 4 height 4
click at [271, 90] on div "Explore the topics and queries driving answer engine visibility, with insights …" at bounding box center [312, 245] width 444 height 368
drag, startPoint x: 326, startPoint y: 88, endPoint x: 404, endPoint y: 140, distance: 94.1
click at [389, 122] on div "Explore the topics and queries driving answer engine visibility, with insights …" at bounding box center [312, 245] width 444 height 368
click at [429, 211] on div "Explore the topics and queries driving answer engine visibility, with insights …" at bounding box center [312, 245] width 444 height 368
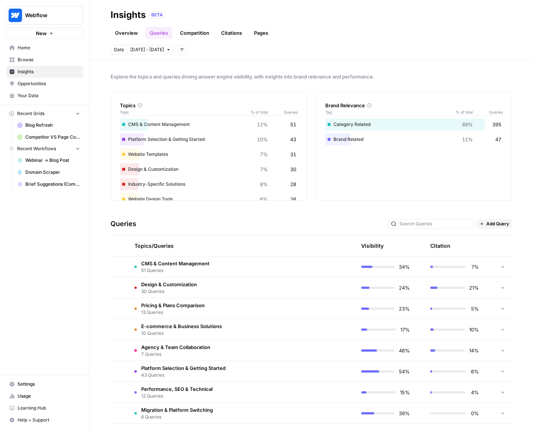
drag, startPoint x: 417, startPoint y: 197, endPoint x: 162, endPoint y: 44, distance: 297.4
click at [162, 45] on div "Insights BETA Overview Queries Competition Citations Pages Date [DATE] - [DATE]…" at bounding box center [312, 214] width 444 height 429
click at [161, 44] on header "Insights BETA Overview Queries Competition Citations Pages Date [DATE] - [DATE]…" at bounding box center [312, 30] width 444 height 61
click at [154, 50] on span "[DATE] - [DATE]" at bounding box center [147, 49] width 34 height 7
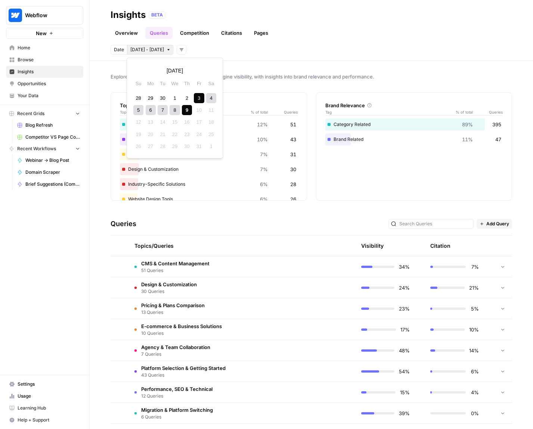
click at [295, 57] on header "Insights BETA Overview Queries Competition Citations Pages Date [DATE] - [DATE]…" at bounding box center [312, 30] width 444 height 61
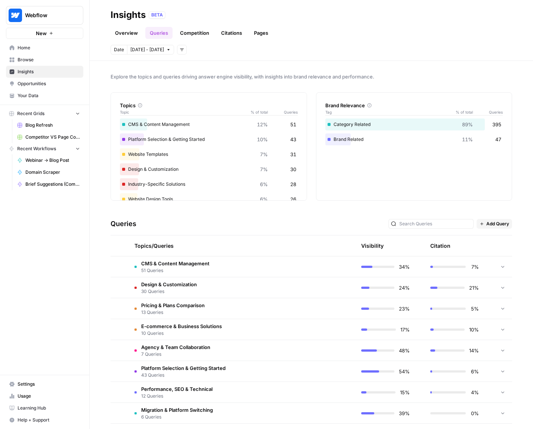
click at [295, 58] on header "Insights BETA Overview Queries Competition Citations Pages Date [DATE] - [DATE]…" at bounding box center [312, 30] width 444 height 61
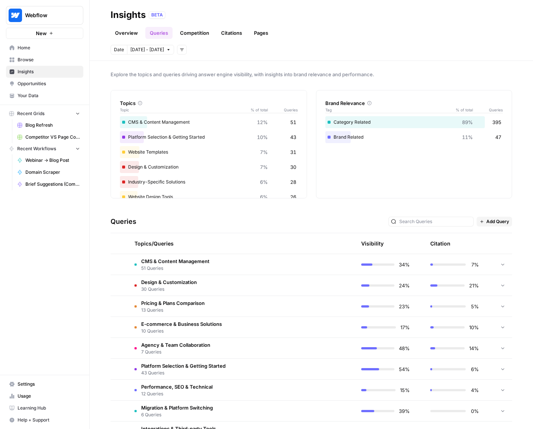
scroll to position [6, 0]
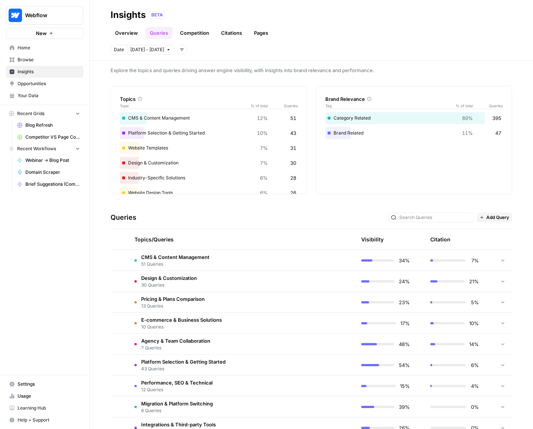
click at [375, 264] on div "34%" at bounding box center [385, 260] width 49 height 7
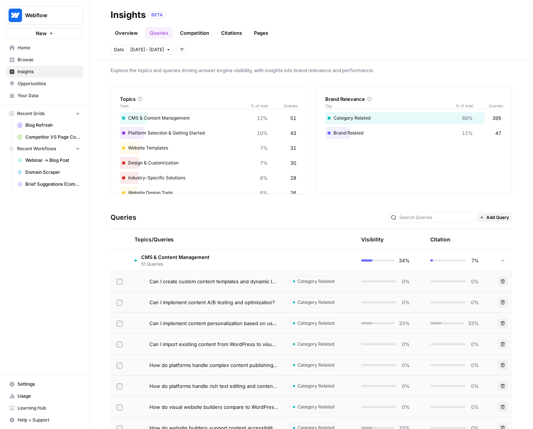
click at [375, 264] on div "34%" at bounding box center [385, 260] width 49 height 7
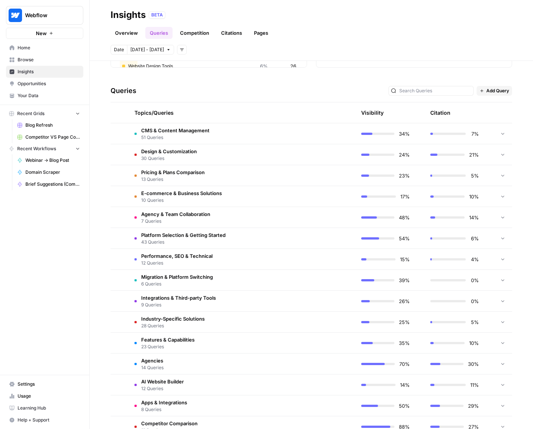
scroll to position [166, 0]
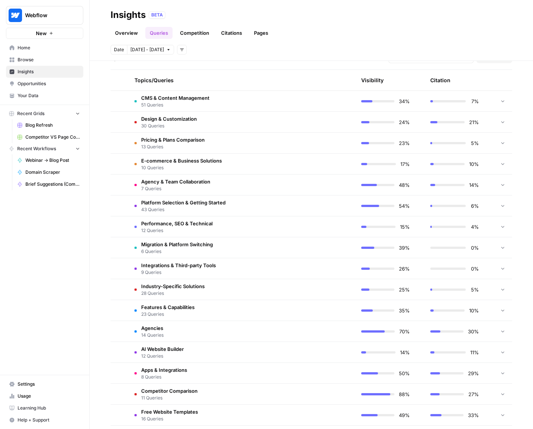
click at [375, 264] on td "26%" at bounding box center [389, 268] width 69 height 21
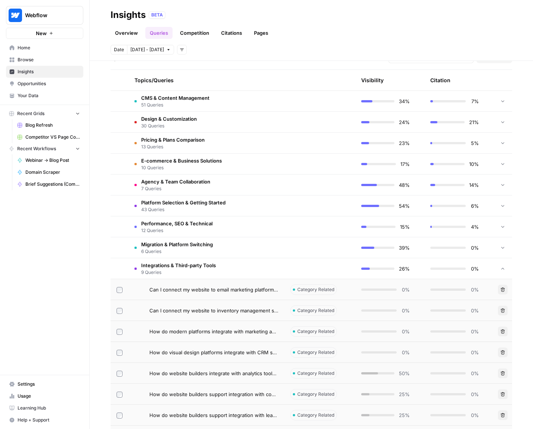
click at [374, 268] on div at bounding box center [377, 269] width 33 height 2
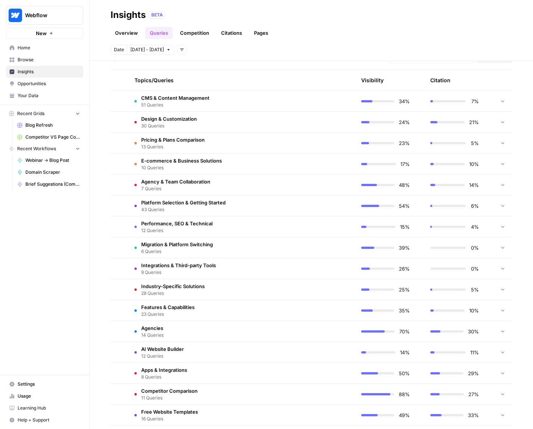
click at [400, 322] on td "70%" at bounding box center [389, 331] width 69 height 21
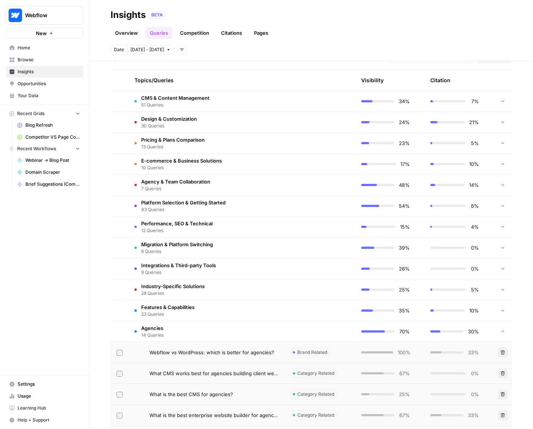
click at [399, 325] on td "70%" at bounding box center [389, 331] width 69 height 21
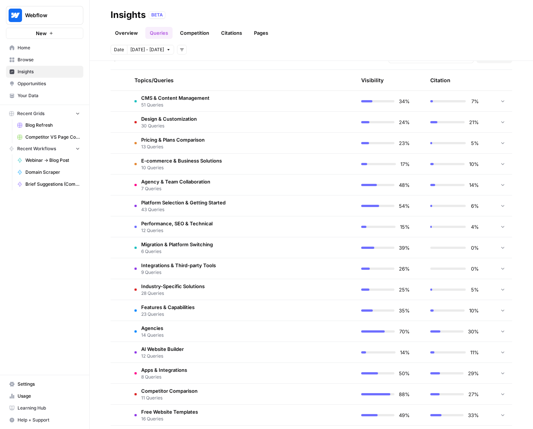
click at [332, 338] on td at bounding box center [319, 331] width 71 height 21
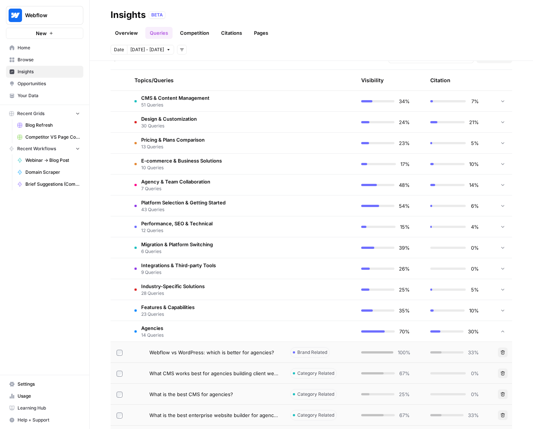
click at [308, 335] on td at bounding box center [319, 331] width 71 height 21
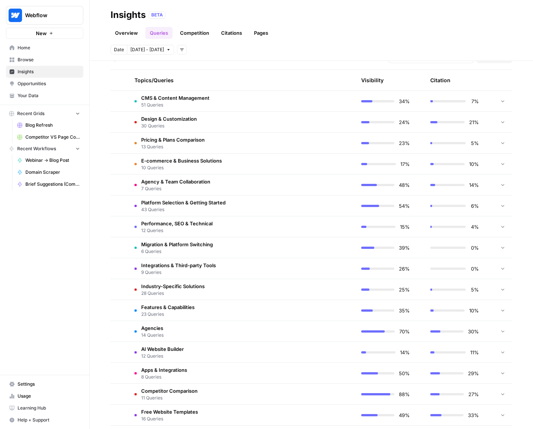
click at [308, 335] on td at bounding box center [319, 331] width 71 height 21
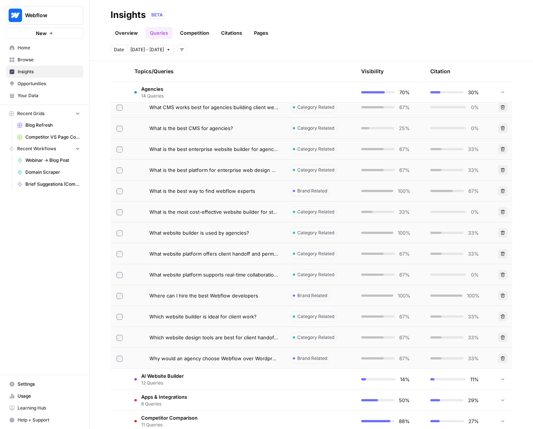
scroll to position [554, 0]
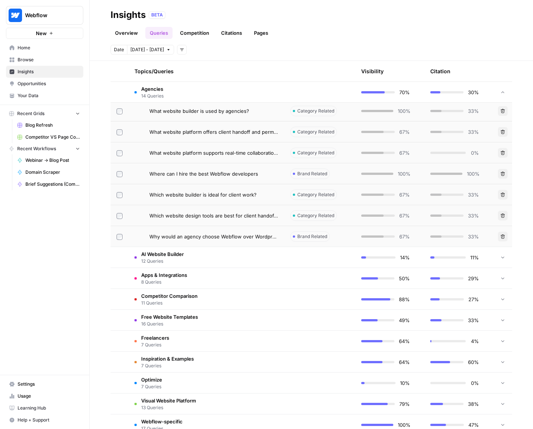
click at [299, 350] on td at bounding box center [319, 341] width 71 height 21
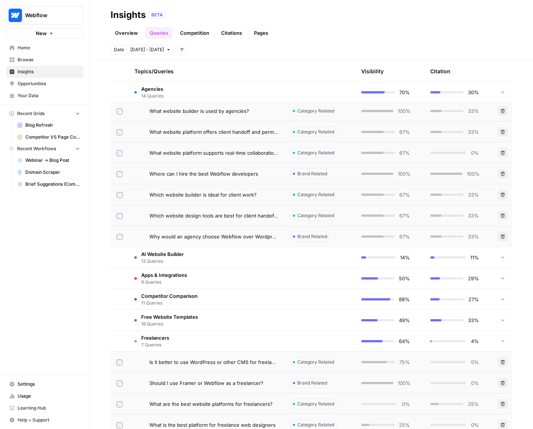
click at [289, 315] on td at bounding box center [319, 320] width 71 height 21
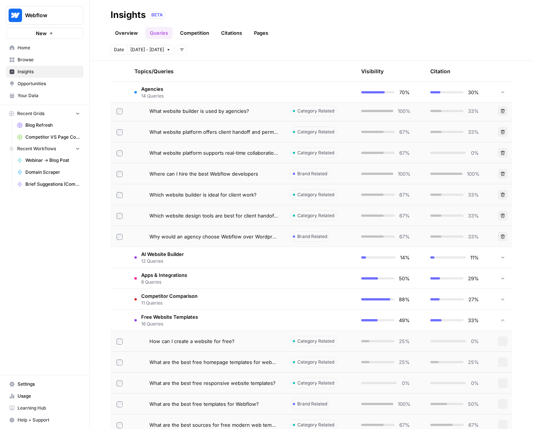
click at [286, 313] on td at bounding box center [319, 320] width 71 height 21
click at [284, 302] on td at bounding box center [319, 299] width 71 height 21
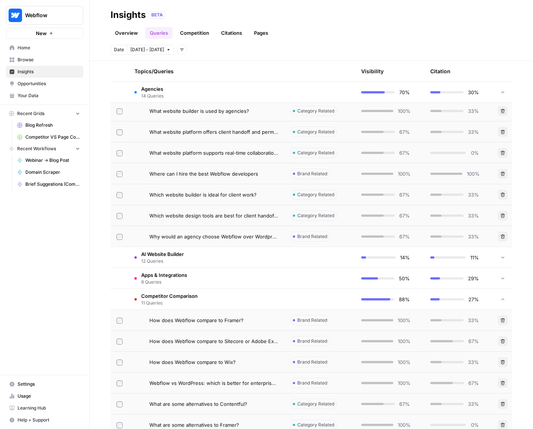
scroll to position [0, 0]
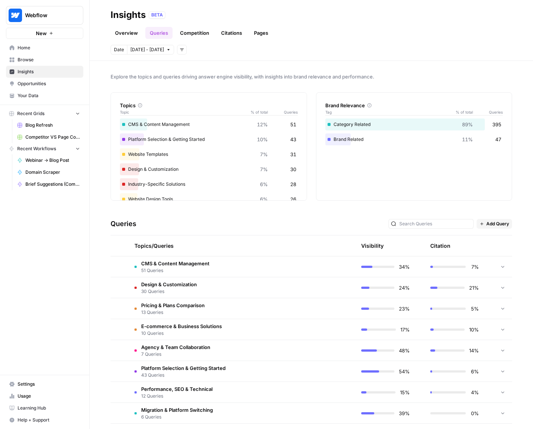
click at [257, 240] on div "Topics/Queries" at bounding box center [207, 245] width 144 height 21
click at [487, 266] on td "7%" at bounding box center [459, 266] width 69 height 21
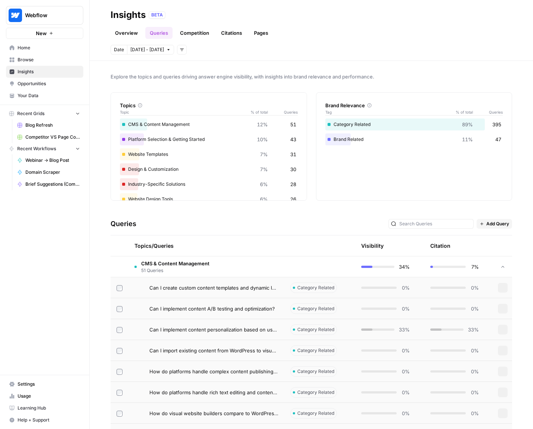
click at [487, 266] on td "7%" at bounding box center [459, 266] width 69 height 21
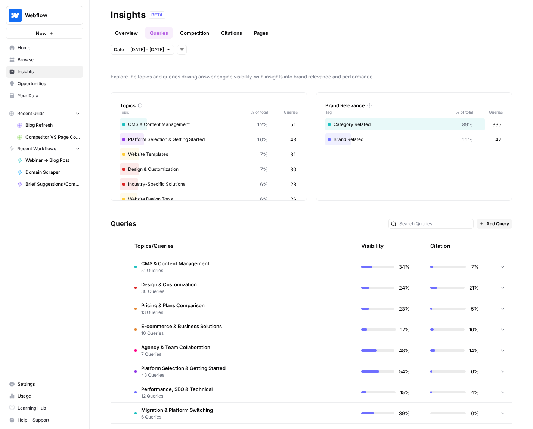
scroll to position [1, 0]
click at [400, 178] on div "Brand Relevance Tag % of total Queries Category Related 89% 395 Brand Related 1…" at bounding box center [414, 146] width 197 height 108
drag, startPoint x: 398, startPoint y: 180, endPoint x: 244, endPoint y: 71, distance: 188.3
click at [255, 77] on div "Explore the topics and queries driving answer engine visibility, with insights …" at bounding box center [312, 245] width 444 height 368
click at [241, 70] on div "Explore the topics and queries driving answer engine visibility, with insights …" at bounding box center [312, 245] width 444 height 368
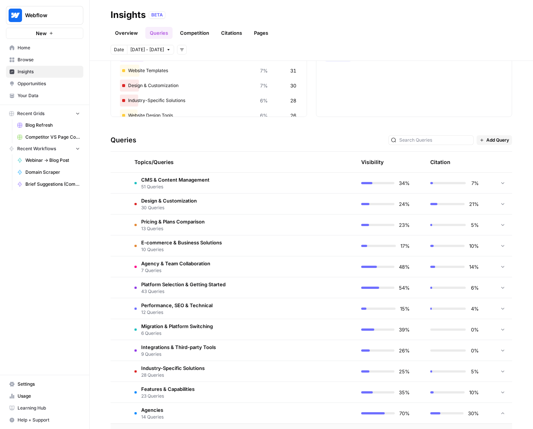
scroll to position [136, 0]
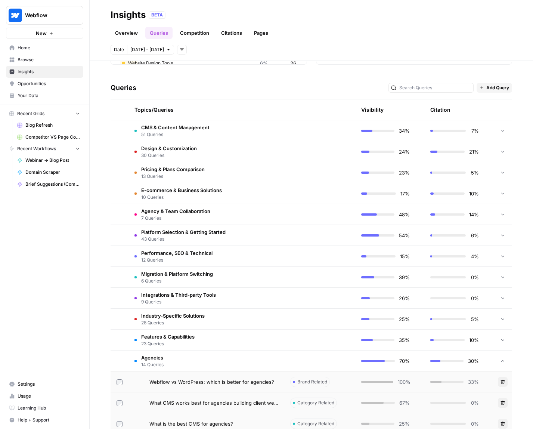
click at [385, 211] on div "48%" at bounding box center [385, 214] width 49 height 7
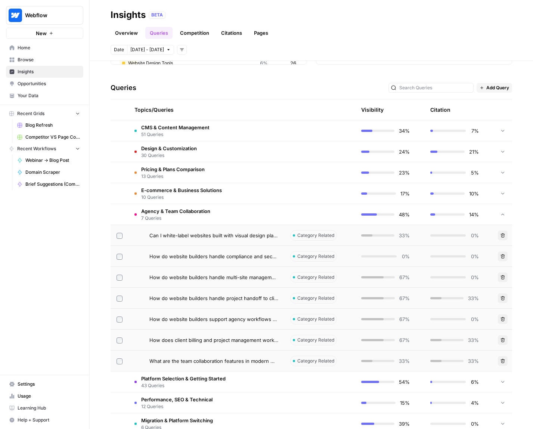
click at [365, 220] on td "48%" at bounding box center [389, 214] width 69 height 21
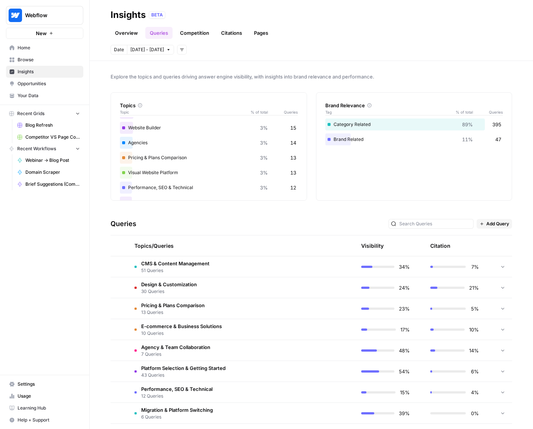
scroll to position [298, 0]
click at [120, 36] on link "Overview" at bounding box center [127, 33] width 32 height 12
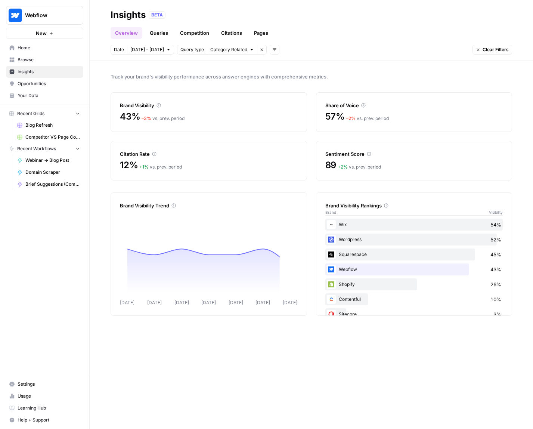
click at [257, 42] on header "Insights BETA Overview Queries Competition Citations Pages Date [DATE] - [DATE]…" at bounding box center [312, 30] width 444 height 61
click at [264, 39] on header "Insights BETA Overview Queries Competition Citations Pages Date [DATE] - [DATE]…" at bounding box center [312, 30] width 444 height 61
click at [257, 34] on link "Pages" at bounding box center [261, 33] width 23 height 12
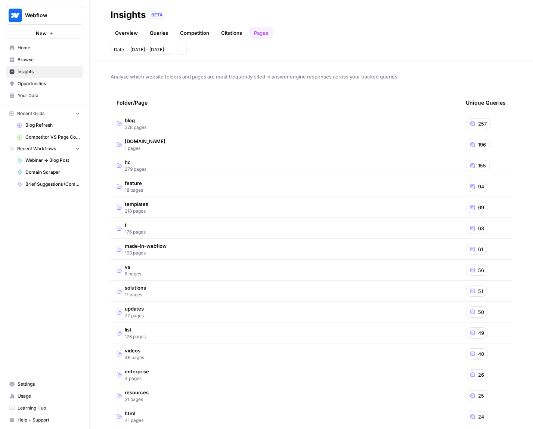
click at [208, 34] on link "Competition" at bounding box center [195, 33] width 38 height 12
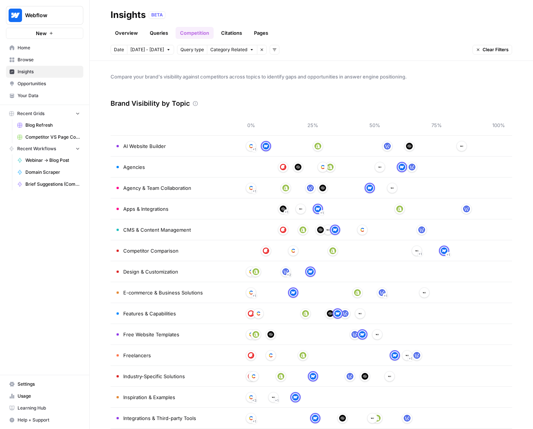
click at [270, 36] on link "Pages" at bounding box center [261, 33] width 23 height 12
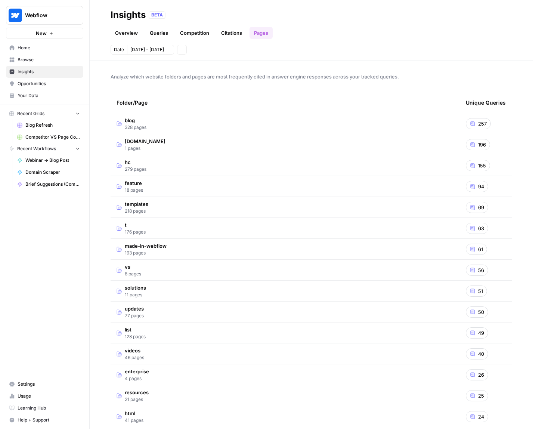
click at [225, 34] on link "Citations" at bounding box center [232, 33] width 30 height 12
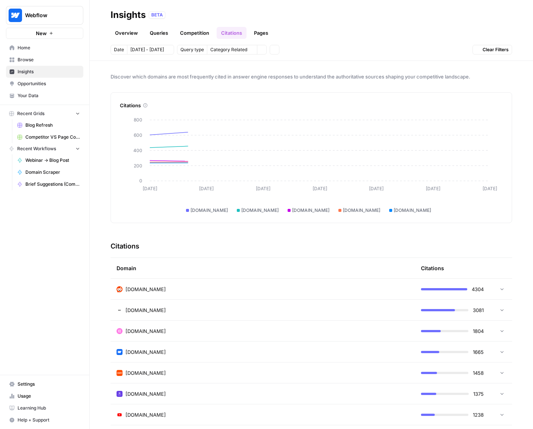
click at [172, 31] on link "Queries" at bounding box center [158, 33] width 27 height 12
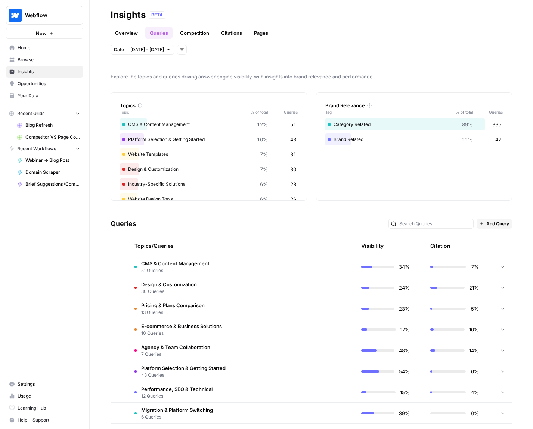
click at [244, 34] on link "Citations" at bounding box center [232, 33] width 30 height 12
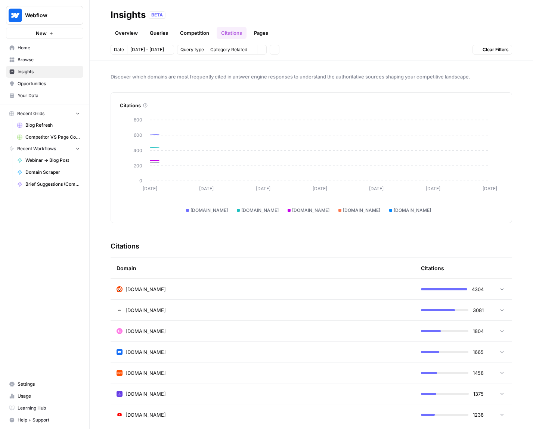
click at [249, 34] on ul "Overview Queries Competition Citations Pages" at bounding box center [192, 33] width 162 height 12
click at [264, 33] on link "Pages" at bounding box center [261, 33] width 23 height 12
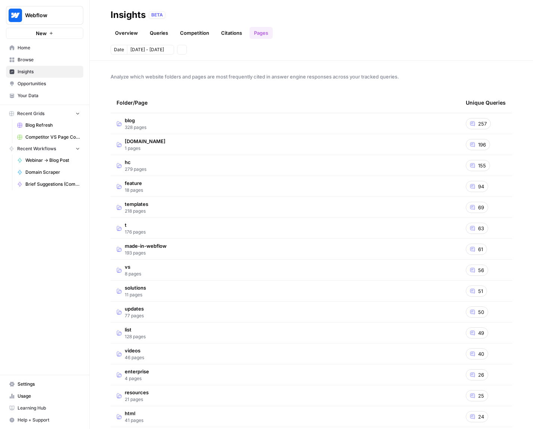
click at [231, 33] on link "Citations" at bounding box center [232, 33] width 30 height 12
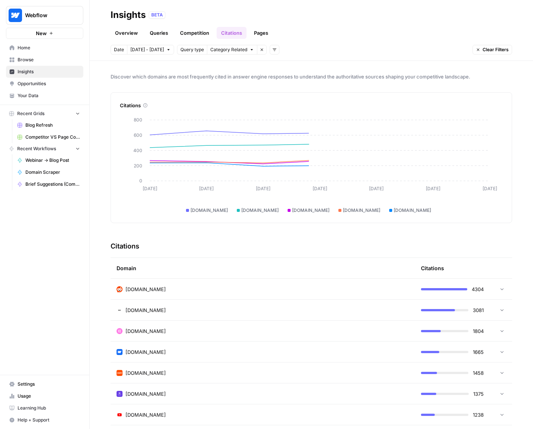
click at [258, 32] on link "Pages" at bounding box center [261, 33] width 23 height 12
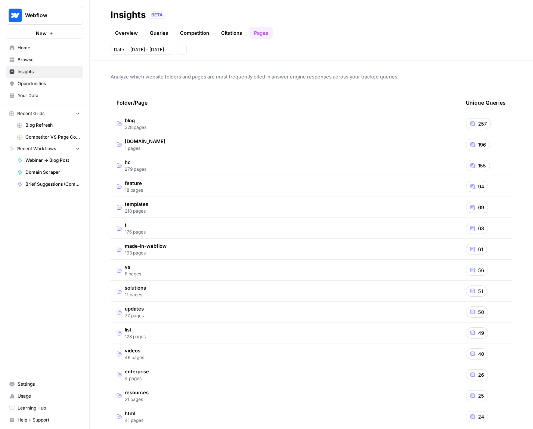
click at [217, 30] on link "Citations" at bounding box center [232, 33] width 30 height 12
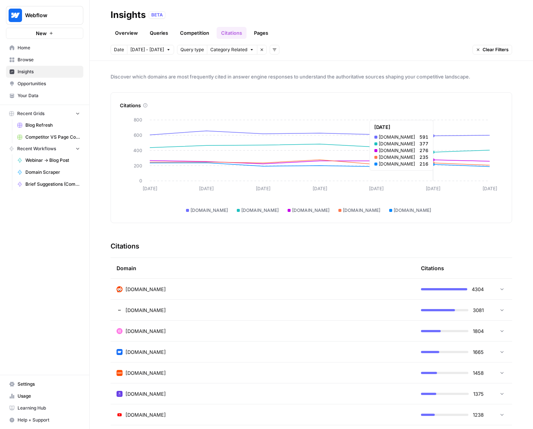
scroll to position [142, 0]
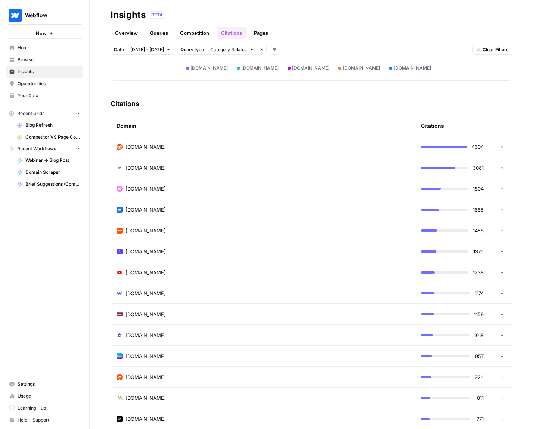
click at [316, 192] on td "[DOMAIN_NAME]" at bounding box center [263, 188] width 305 height 21
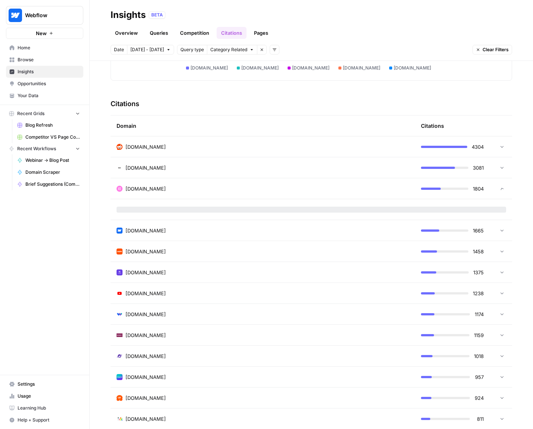
click at [317, 160] on td "[DOMAIN_NAME]" at bounding box center [263, 167] width 305 height 21
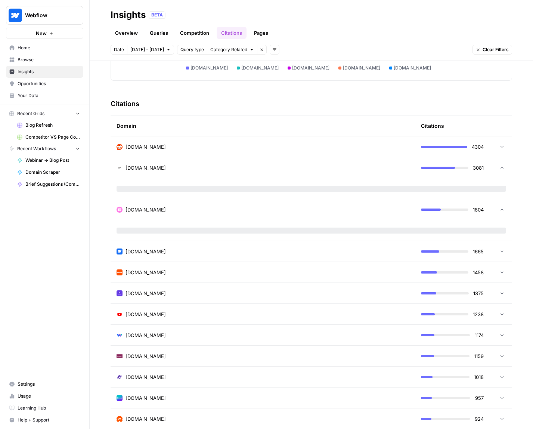
click at [312, 146] on div "[DOMAIN_NAME]" at bounding box center [263, 146] width 293 height 7
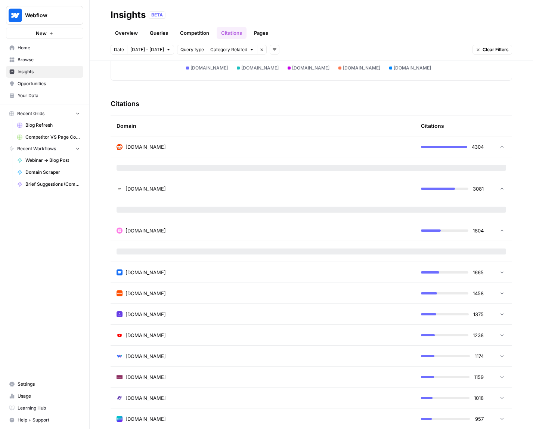
scroll to position [0, 0]
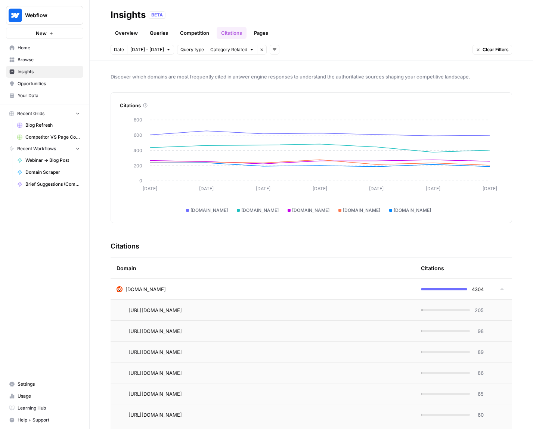
click at [187, 38] on link "Competition" at bounding box center [195, 33] width 38 height 12
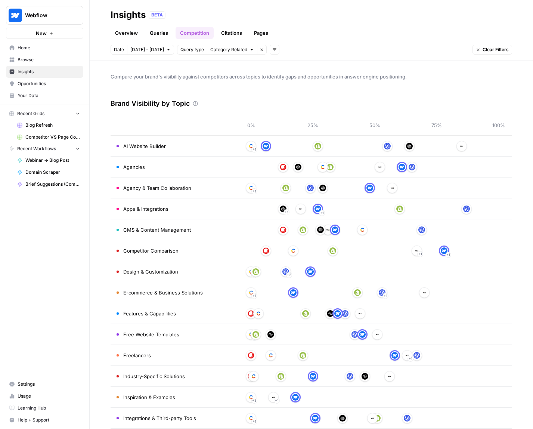
drag, startPoint x: 503, startPoint y: 90, endPoint x: 428, endPoint y: 296, distance: 218.5
click at [428, 295] on div "Compare your brand's visibility against competitors across topics to identify g…" at bounding box center [312, 245] width 444 height 368
click at [428, 296] on div "+ 1 + 1" at bounding box center [375, 293] width 248 height 12
drag, startPoint x: 442, startPoint y: 331, endPoint x: 363, endPoint y: 94, distance: 249.9
click at [363, 99] on div "Brand Visibility by Topic 0% 25% 50% 75% 100% AI Website Builder + 1 Agencies A…" at bounding box center [312, 375] width 402 height 567
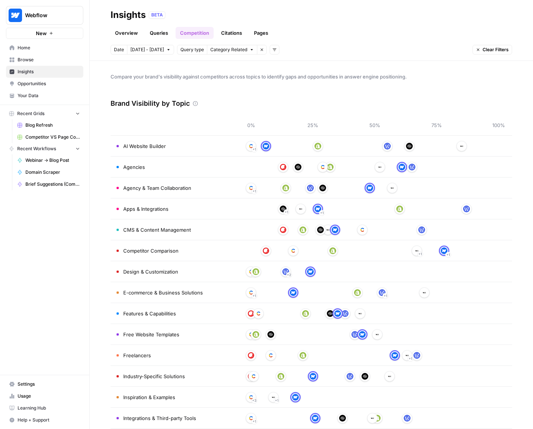
click at [363, 94] on div "Brand Visibility by Topic" at bounding box center [312, 103] width 402 height 22
drag, startPoint x: 363, startPoint y: 94, endPoint x: 470, endPoint y: 261, distance: 199.1
click at [470, 261] on div "Brand Visibility by Topic 0% 25% 50% 75% 100% AI Website Builder + 1 Agencies A…" at bounding box center [312, 375] width 402 height 567
click at [470, 262] on td "+ 1 + 2" at bounding box center [375, 271] width 275 height 21
drag, startPoint x: 464, startPoint y: 277, endPoint x: 381, endPoint y: 118, distance: 178.6
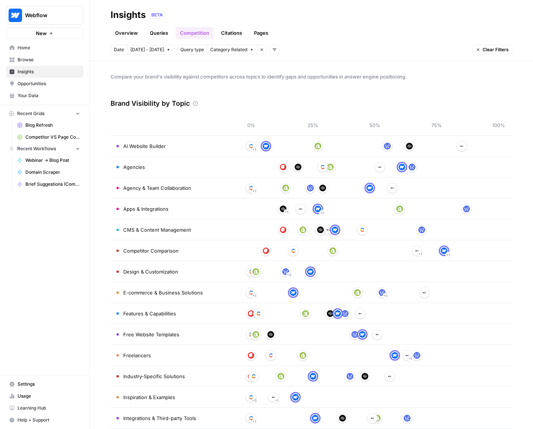
click at [379, 131] on table "0% 25% 50% 75% 100% AI Website Builder + 1 Agencies Agency & Team Collaboration…" at bounding box center [312, 387] width 402 height 544
click at [381, 117] on div "0% 25% 50% 75% 100%" at bounding box center [375, 125] width 263 height 21
drag, startPoint x: 382, startPoint y: 96, endPoint x: 424, endPoint y: 280, distance: 188.6
click at [424, 279] on div "Brand Visibility by Topic 0% 25% 50% 75% 100% AI Website Builder + 1 Agencies A…" at bounding box center [312, 375] width 402 height 567
click at [424, 281] on td "+ 1 + 2" at bounding box center [375, 271] width 275 height 21
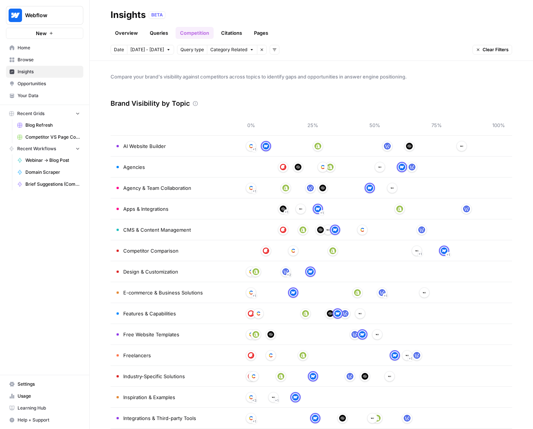
click at [57, 56] on span "Browse" at bounding box center [49, 59] width 62 height 7
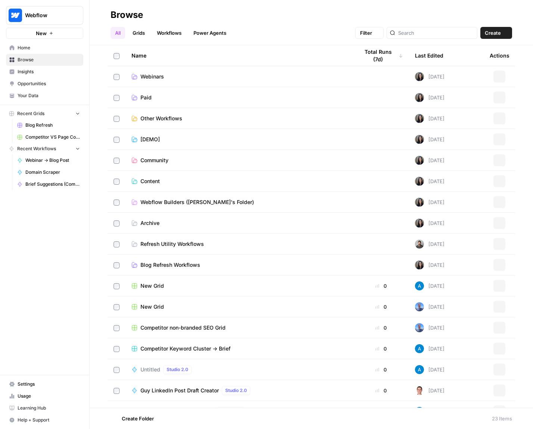
click at [54, 48] on span "Home" at bounding box center [49, 47] width 62 height 7
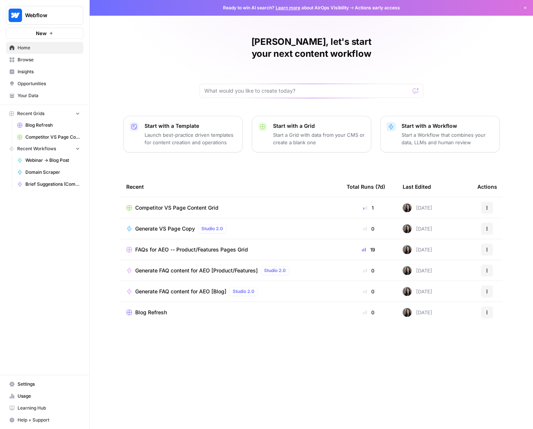
click at [58, 61] on span "Browse" at bounding box center [49, 59] width 62 height 7
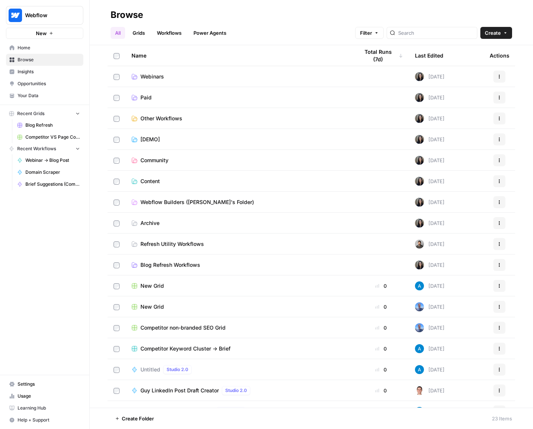
click at [55, 71] on span "Insights" at bounding box center [49, 71] width 62 height 7
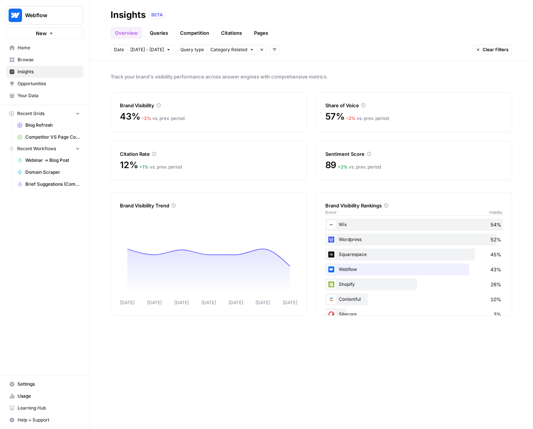
click at [145, 31] on link "Queries" at bounding box center [158, 33] width 27 height 12
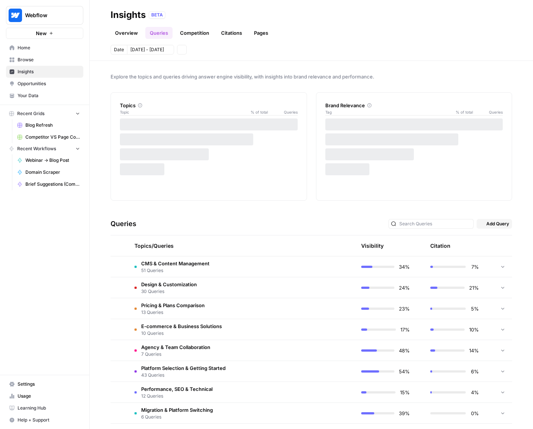
click at [217, 29] on link "Citations" at bounding box center [232, 33] width 30 height 12
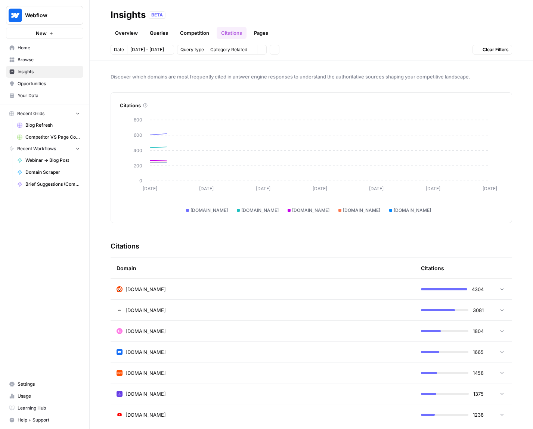
click at [291, 29] on div "Overview Queries Competition Citations Pages" at bounding box center [312, 30] width 402 height 18
